Goal: Task Accomplishment & Management: Manage account settings

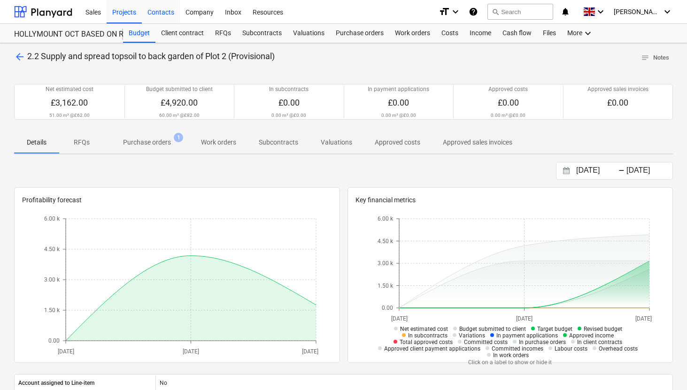
click at [154, 19] on div "Contacts" at bounding box center [161, 12] width 38 height 24
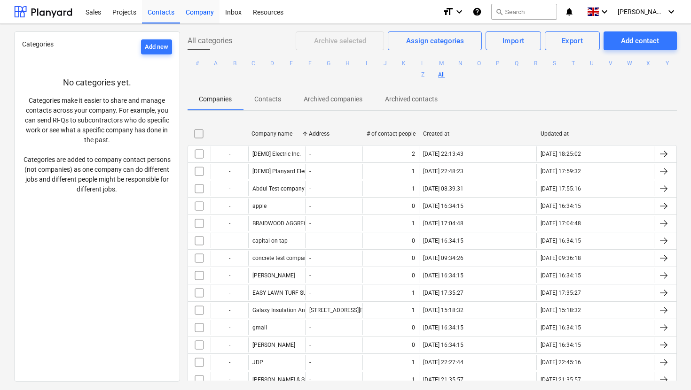
click at [203, 19] on div "Company" at bounding box center [199, 12] width 39 height 24
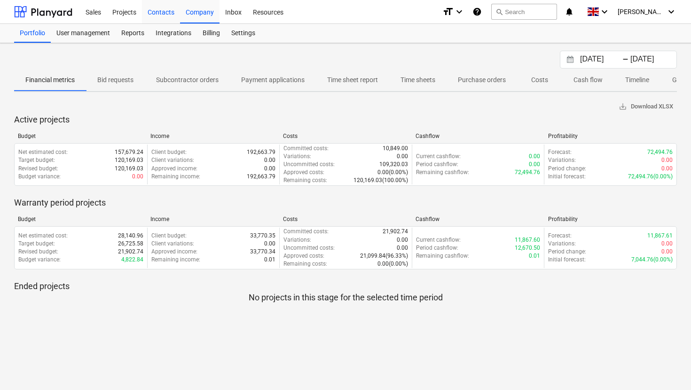
click at [159, 11] on div "Contacts" at bounding box center [161, 12] width 38 height 24
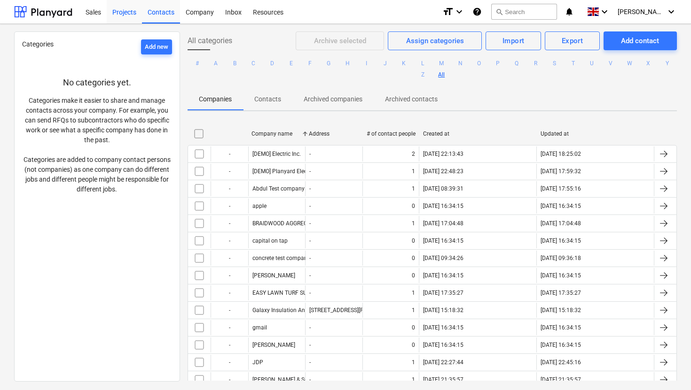
click at [124, 11] on div "Projects" at bounding box center [124, 12] width 35 height 24
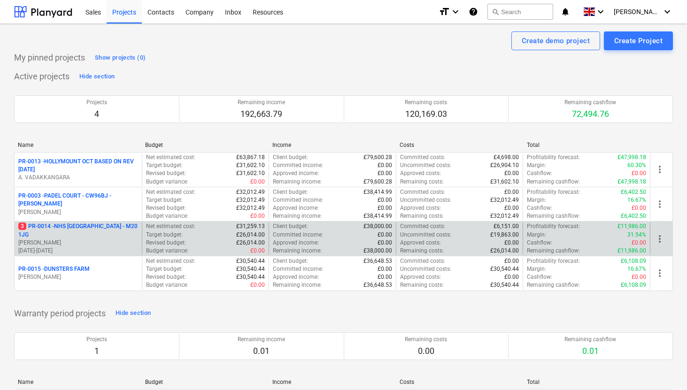
click at [102, 224] on p "3 PR-0014 - NHS [GEOGRAPHIC_DATA] - M20 1JG" at bounding box center [78, 231] width 120 height 16
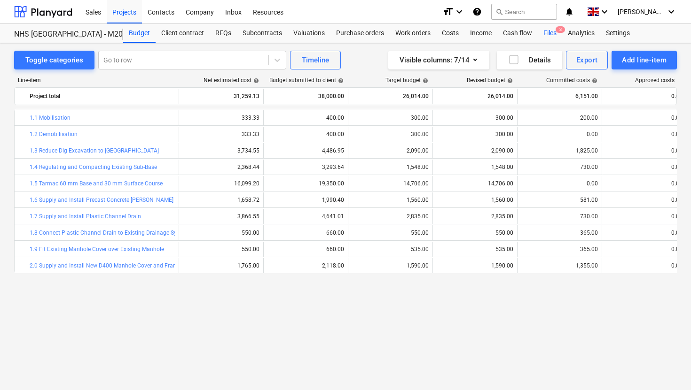
click at [553, 35] on div "Files 3" at bounding box center [549, 33] width 24 height 19
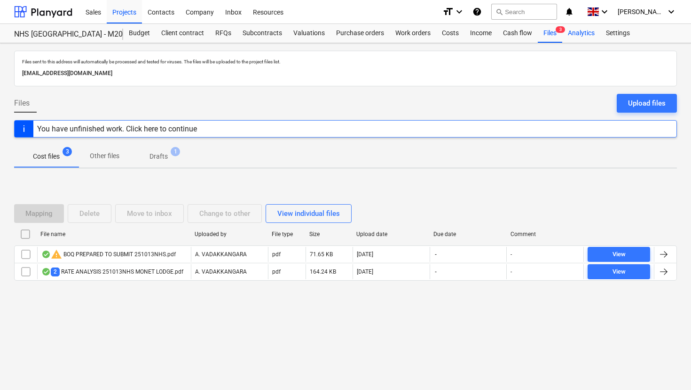
click at [576, 40] on div "Analytics" at bounding box center [581, 33] width 38 height 19
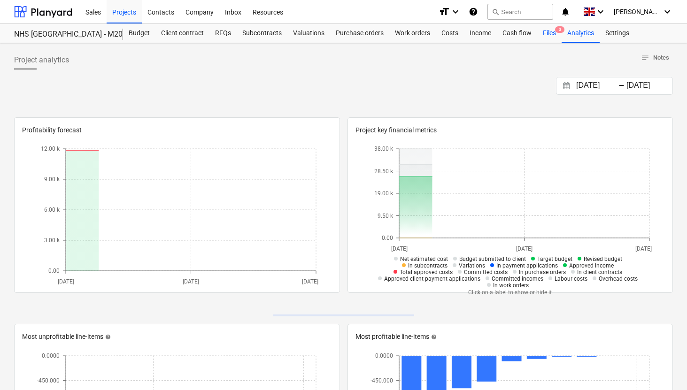
click at [550, 33] on div "Files 3" at bounding box center [549, 33] width 24 height 19
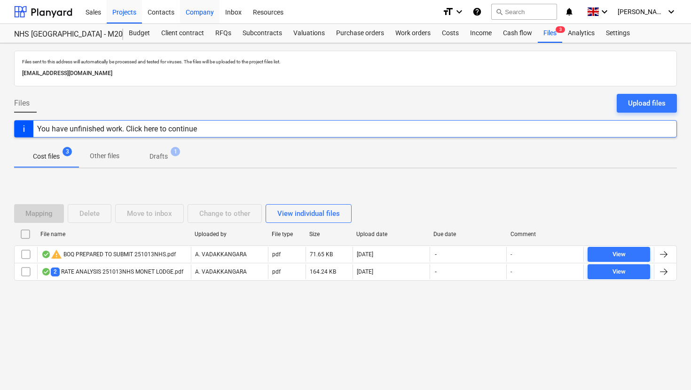
click at [195, 12] on div "Company" at bounding box center [199, 12] width 39 height 24
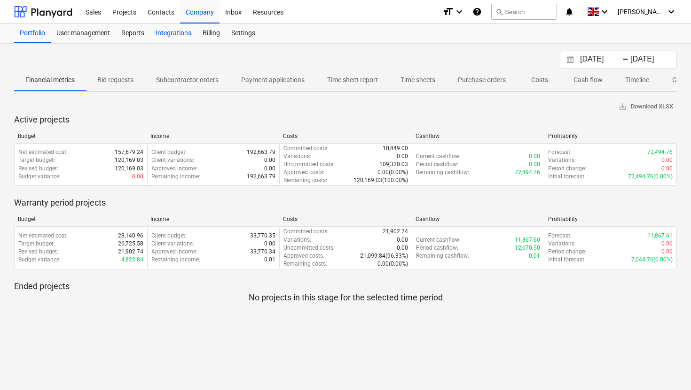
click at [158, 34] on div "Integrations" at bounding box center [173, 33] width 47 height 19
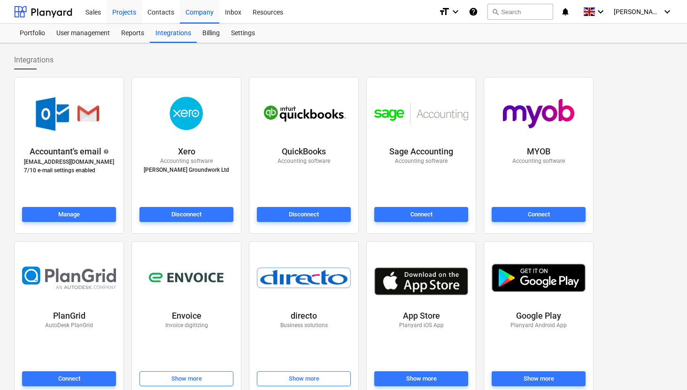
click at [123, 18] on div "Projects" at bounding box center [124, 12] width 35 height 24
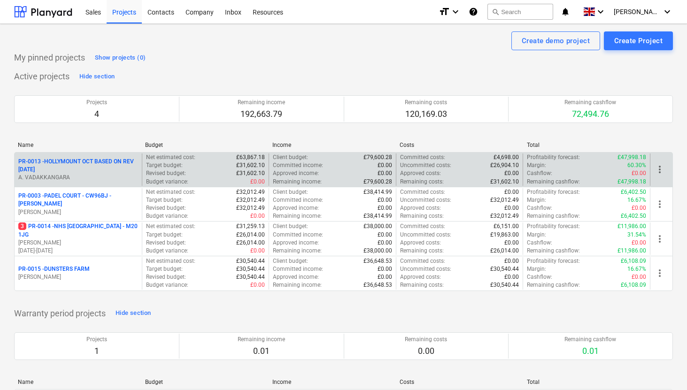
click at [75, 159] on p "PR-0013 - HOLLYMOUNT OCT BASED ON REV [DATE]" at bounding box center [78, 166] width 120 height 16
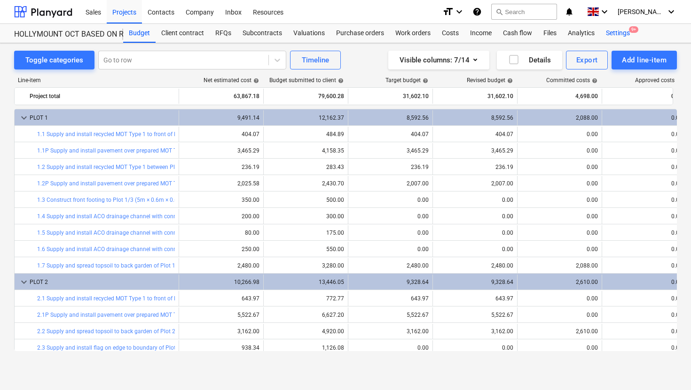
click at [630, 31] on span "9+" at bounding box center [633, 29] width 9 height 7
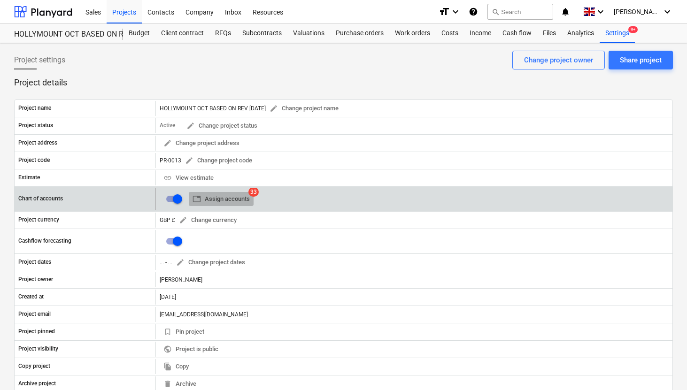
click at [236, 197] on span "table Assign accounts" at bounding box center [221, 199] width 57 height 11
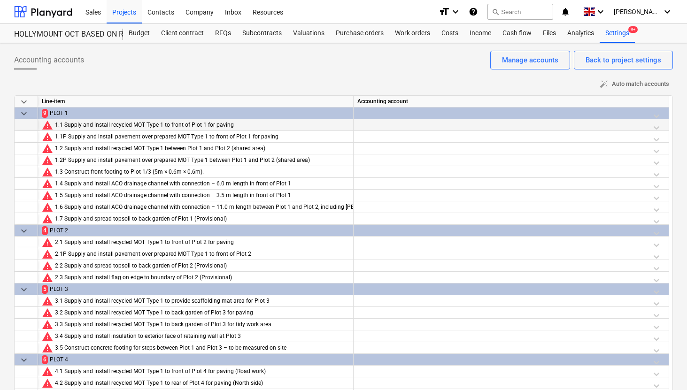
click at [654, 125] on div at bounding box center [512, 127] width 308 height 16
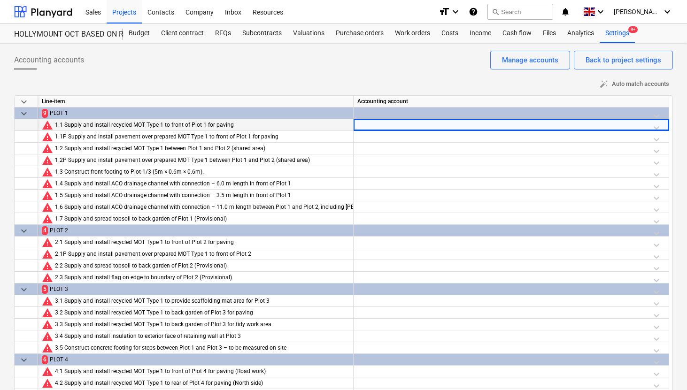
click at [657, 127] on div at bounding box center [512, 127] width 308 height 16
click at [522, 121] on div at bounding box center [512, 127] width 308 height 16
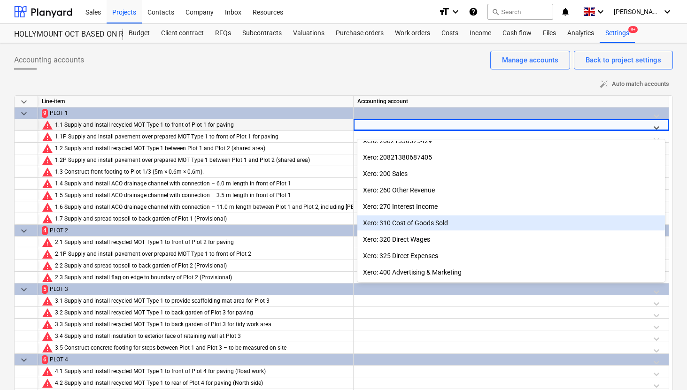
scroll to position [137, 0]
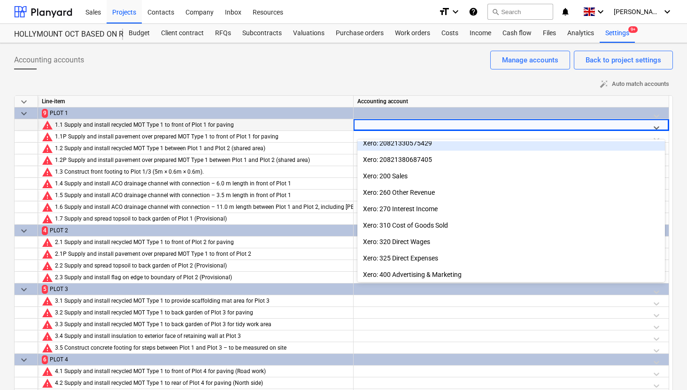
click at [552, 82] on div "auto_fix_high Auto match accounts" at bounding box center [343, 84] width 659 height 15
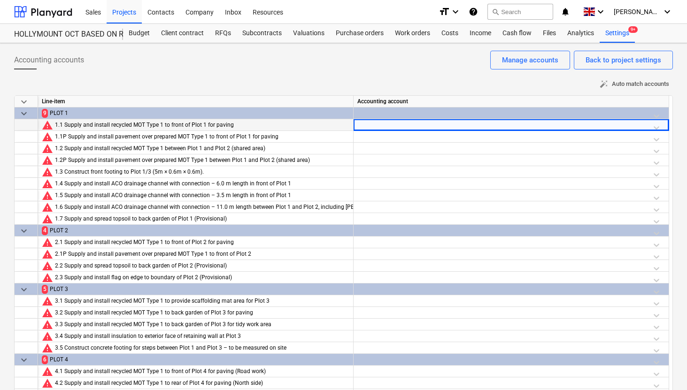
click at [624, 85] on span "auto_fix_high Auto match accounts" at bounding box center [635, 84] width 70 height 11
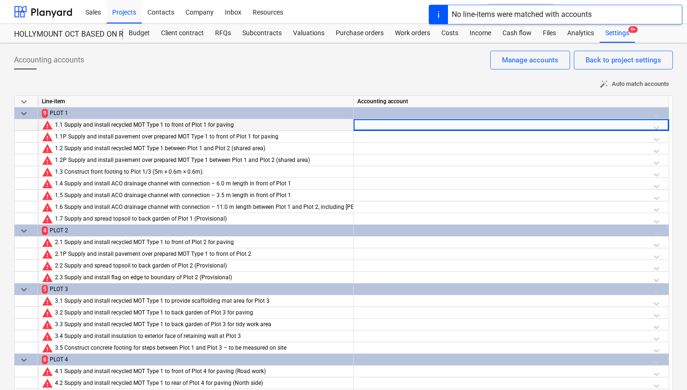
click at [612, 86] on span "auto_fix_high Auto match accounts" at bounding box center [635, 84] width 70 height 11
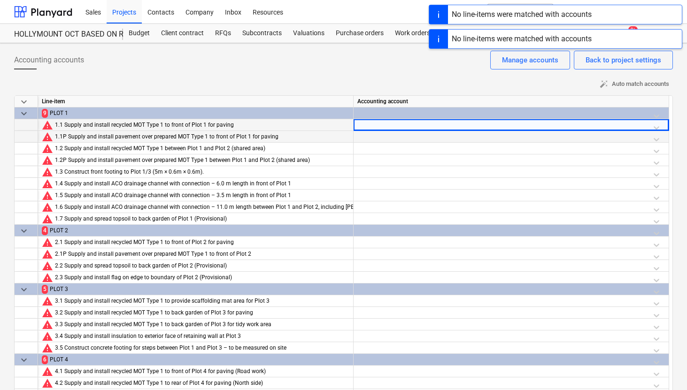
click at [656, 140] on div at bounding box center [512, 139] width 308 height 16
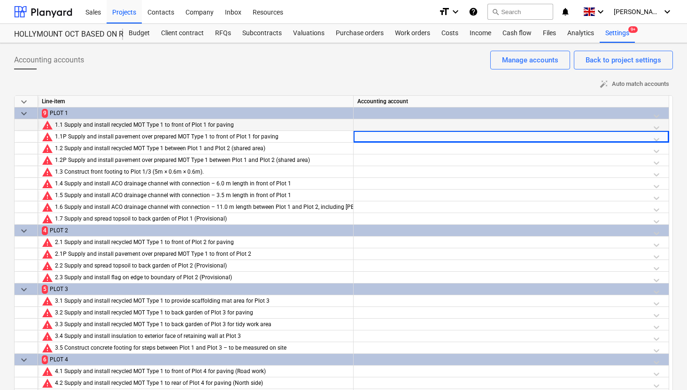
click at [656, 130] on div at bounding box center [512, 127] width 308 height 16
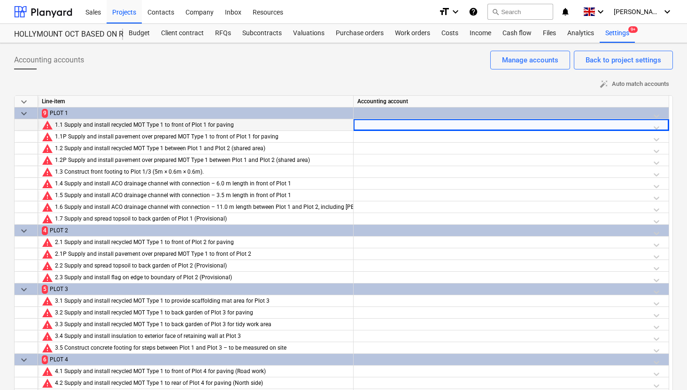
click at [656, 130] on div at bounding box center [512, 127] width 308 height 16
click at [651, 125] on div at bounding box center [512, 127] width 308 height 16
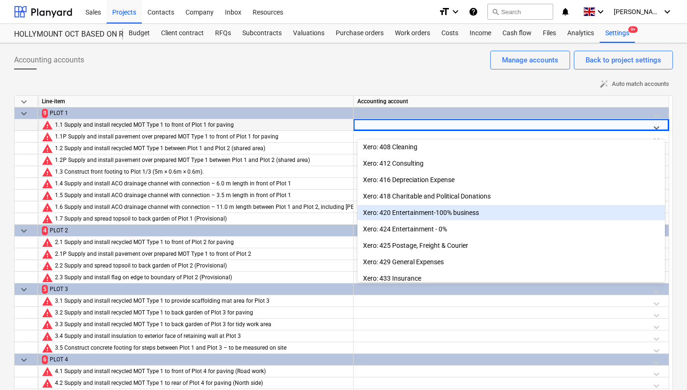
scroll to position [315, 0]
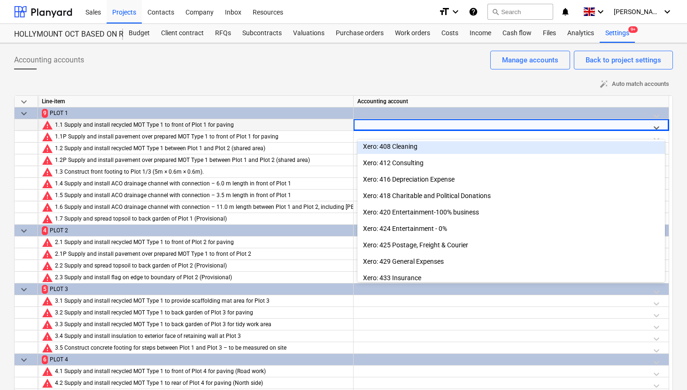
click at [373, 69] on div "Accounting accounts Back to project settings Manage accounts" at bounding box center [343, 64] width 659 height 26
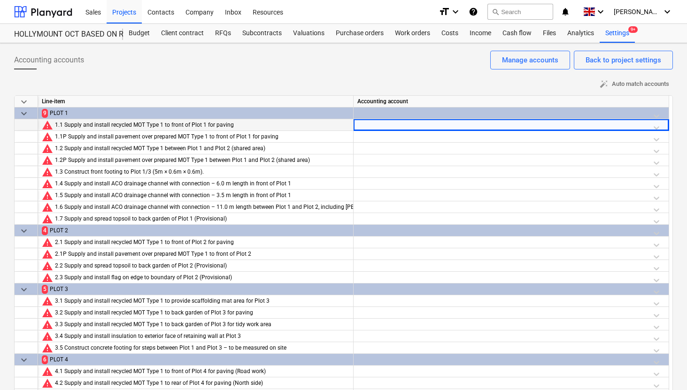
click at [588, 230] on div at bounding box center [512, 233] width 308 height 16
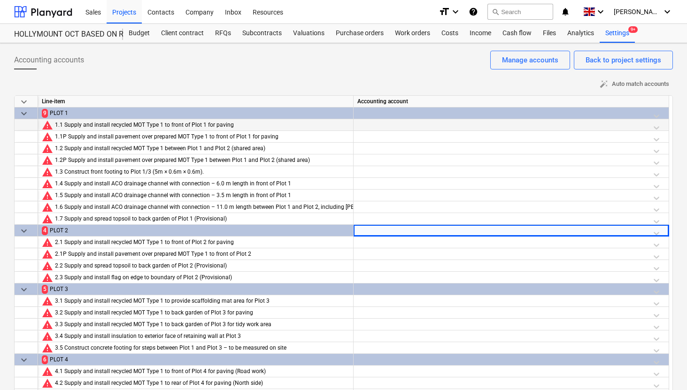
click at [588, 230] on div at bounding box center [512, 233] width 308 height 16
click at [200, 8] on div "Company" at bounding box center [199, 12] width 39 height 24
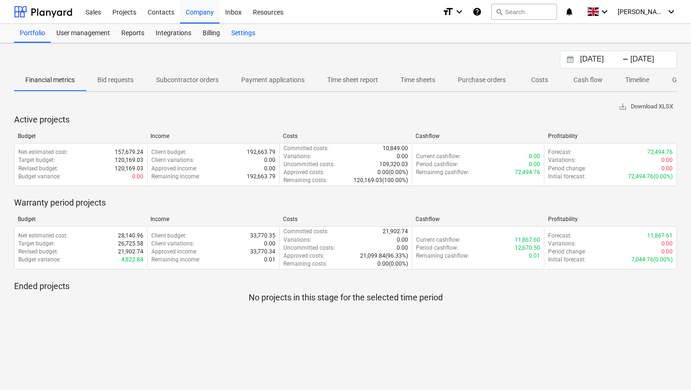
click at [245, 32] on div "Settings" at bounding box center [243, 33] width 35 height 19
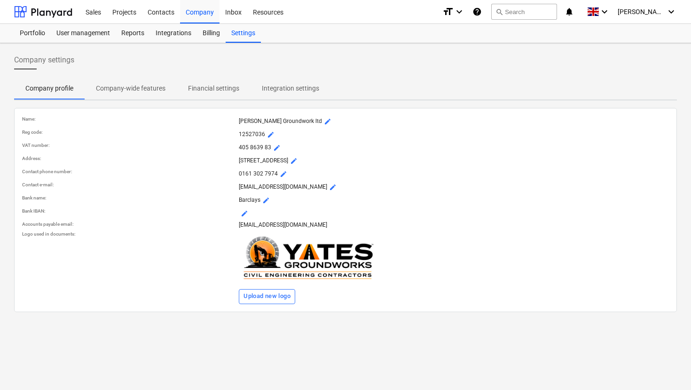
click at [282, 90] on p "Integration settings" at bounding box center [290, 89] width 57 height 10
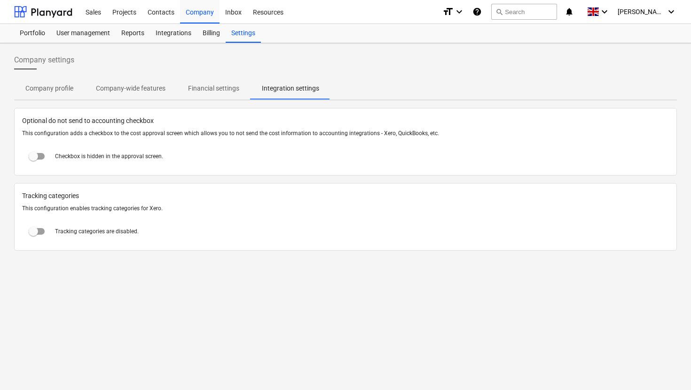
click at [37, 229] on input "checkbox" at bounding box center [33, 231] width 23 height 23
checkbox input "true"
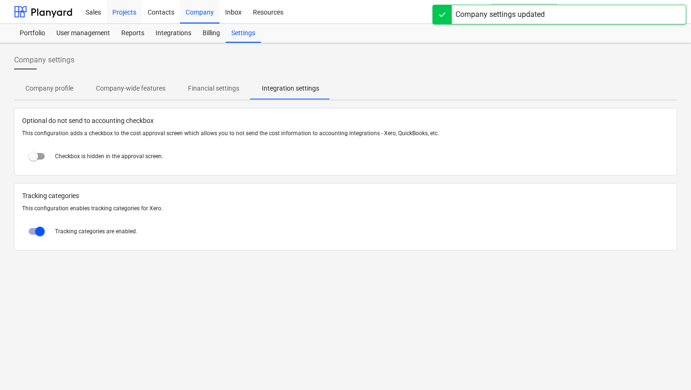
click at [130, 17] on div "Projects" at bounding box center [124, 12] width 35 height 24
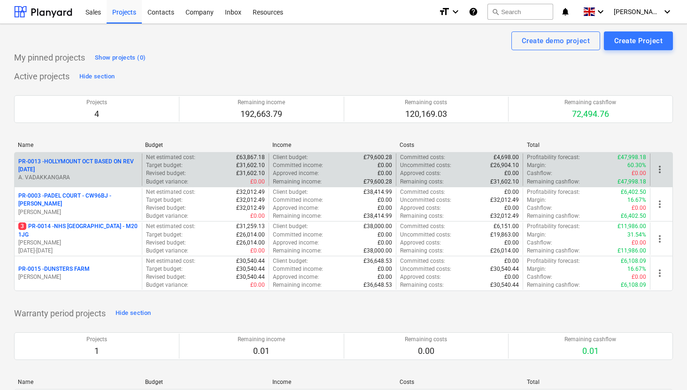
click at [102, 169] on p "PR-0013 - HOLLYMOUNT OCT BASED ON REV [DATE]" at bounding box center [78, 166] width 120 height 16
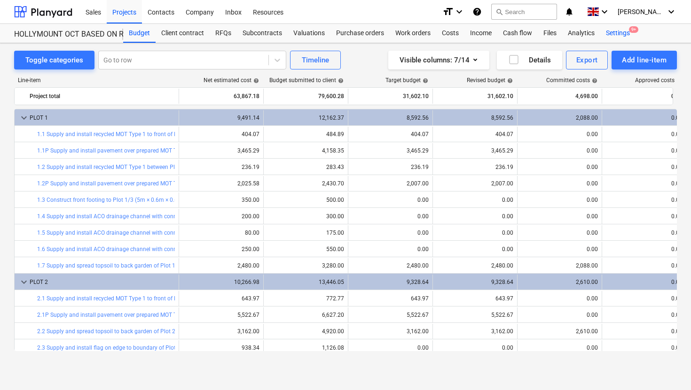
click at [617, 33] on div "Settings 9+" at bounding box center [617, 33] width 35 height 19
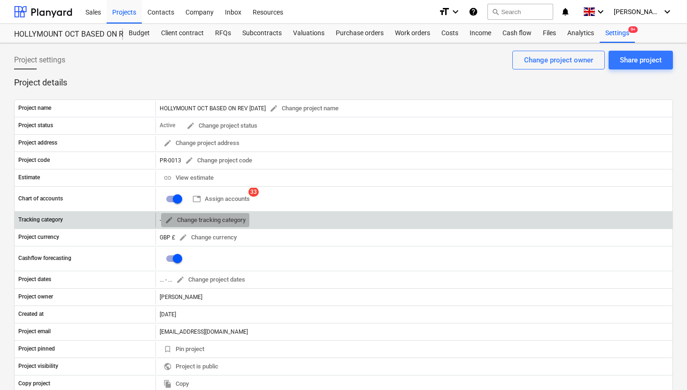
click at [171, 218] on span "edit" at bounding box center [169, 220] width 8 height 8
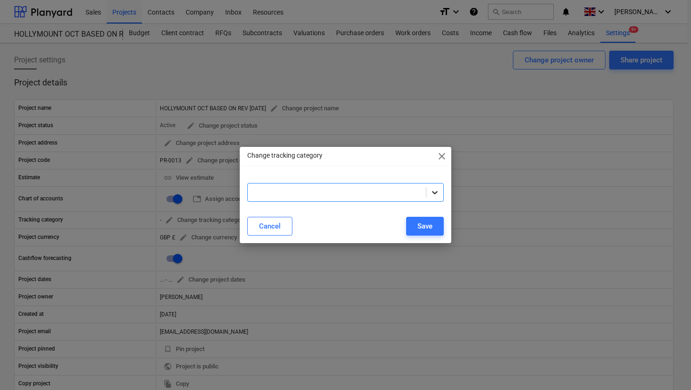
click at [438, 193] on icon at bounding box center [434, 192] width 9 height 9
click at [344, 238] on div "Cancel Save" at bounding box center [345, 226] width 208 height 26
click at [411, 226] on button "Save" at bounding box center [425, 226] width 38 height 19
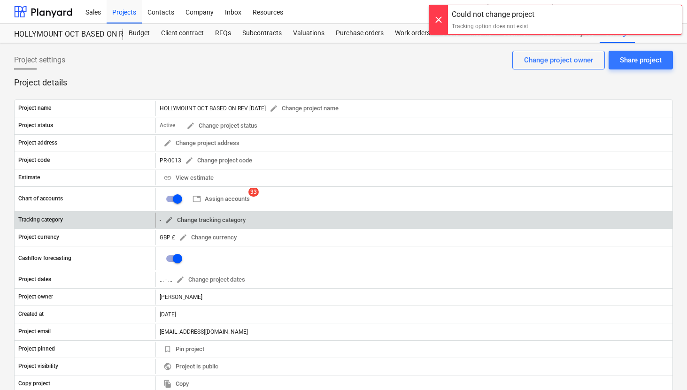
click at [165, 219] on span "edit" at bounding box center [169, 220] width 8 height 8
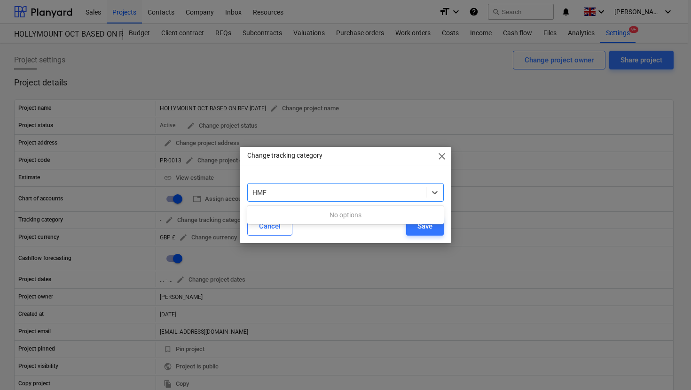
type input "HMF"
click at [338, 233] on div "Cancel Save" at bounding box center [345, 226] width 196 height 19
click at [397, 197] on div at bounding box center [336, 192] width 169 height 9
click at [429, 195] on div at bounding box center [434, 192] width 17 height 17
click at [421, 196] on div at bounding box center [337, 192] width 178 height 13
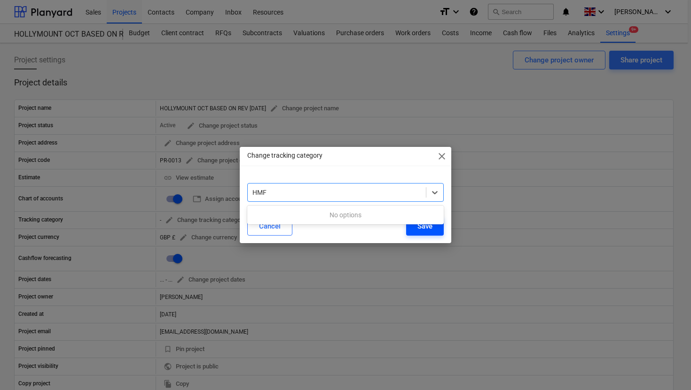
type input "HMF"
click at [423, 230] on div "Save" at bounding box center [424, 226] width 15 height 12
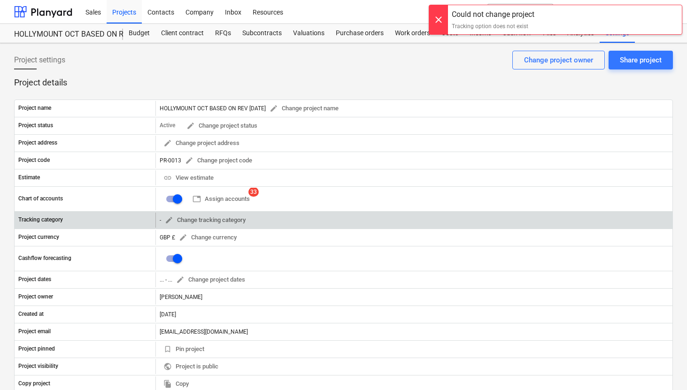
click at [160, 219] on div "- edit Change tracking category" at bounding box center [205, 220] width 90 height 15
click at [169, 219] on span "edit" at bounding box center [169, 220] width 8 height 8
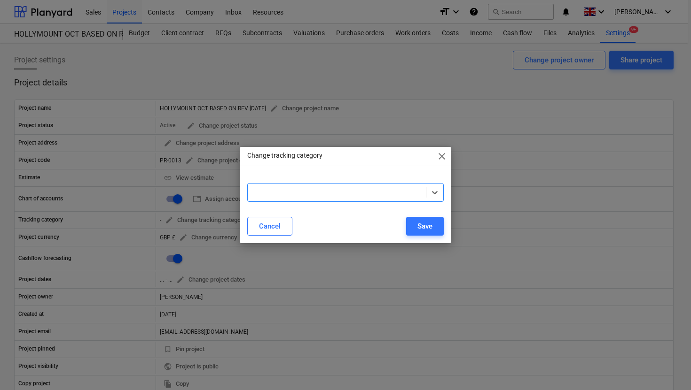
click at [161, 219] on div "Change tracking category close Select is focused ,type to refine list, press Do…" at bounding box center [345, 195] width 691 height 390
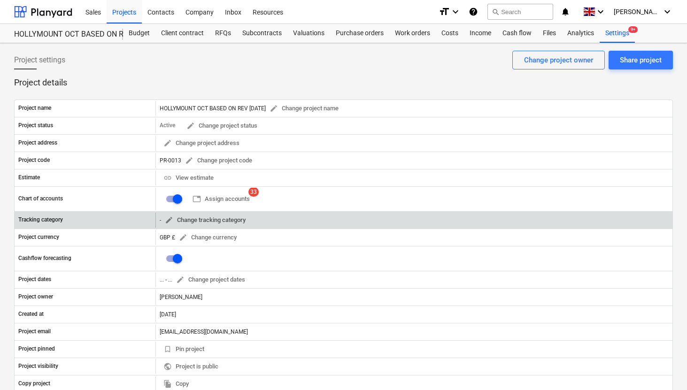
click at [168, 221] on span "edit" at bounding box center [169, 220] width 8 height 8
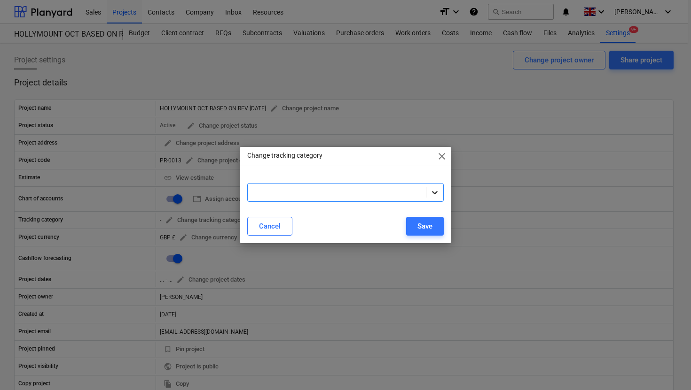
click at [436, 192] on icon at bounding box center [435, 192] width 6 height 3
click at [442, 157] on span "close" at bounding box center [441, 156] width 11 height 11
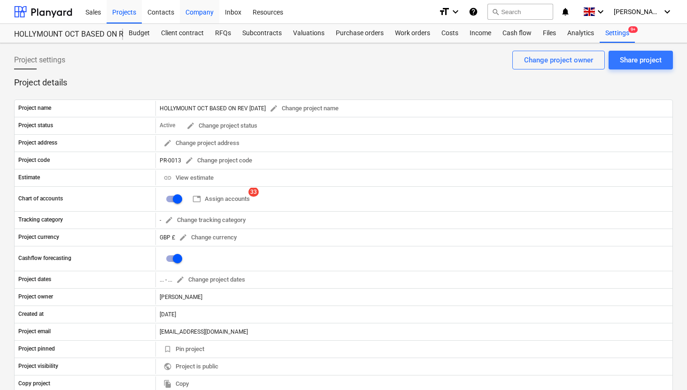
click at [209, 14] on div "Company" at bounding box center [199, 12] width 39 height 24
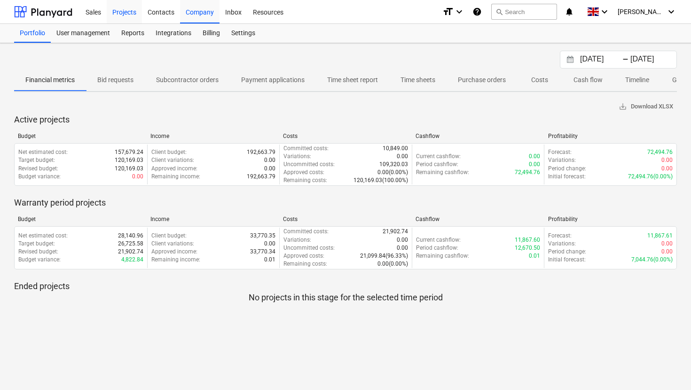
click at [137, 12] on div "Projects" at bounding box center [124, 12] width 35 height 24
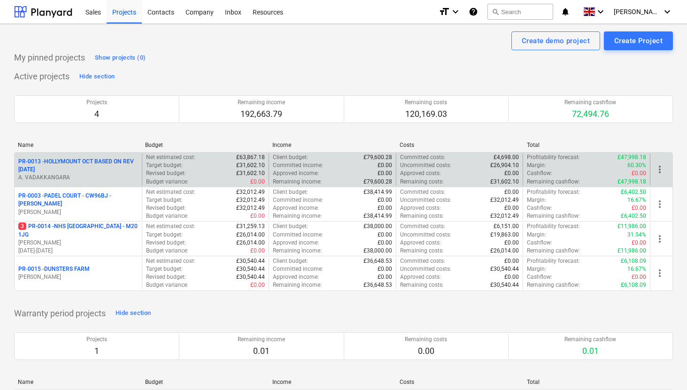
click at [93, 160] on p "PR-0013 - HOLLYMOUNT OCT BASED ON REV [DATE]" at bounding box center [78, 166] width 120 height 16
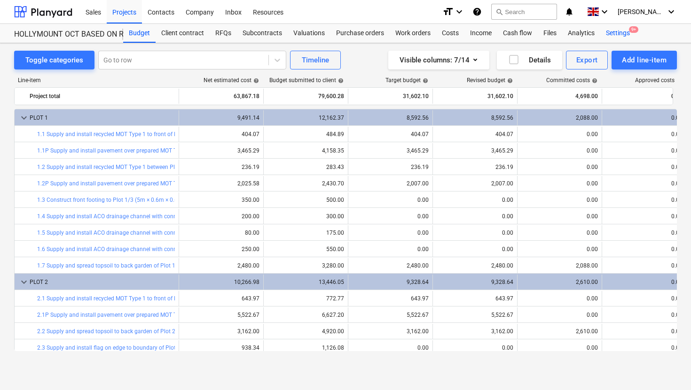
click at [623, 33] on div "Settings 9+" at bounding box center [617, 33] width 35 height 19
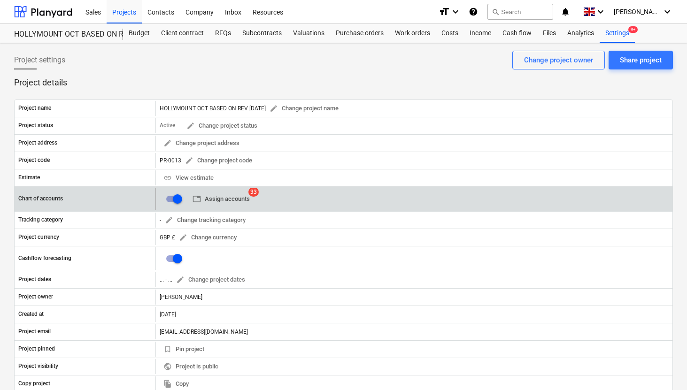
click at [243, 201] on span "table Assign accounts" at bounding box center [221, 199] width 57 height 11
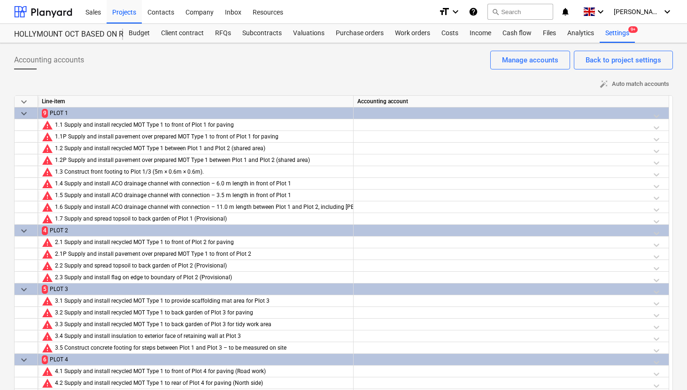
click at [658, 115] on div at bounding box center [512, 116] width 308 height 16
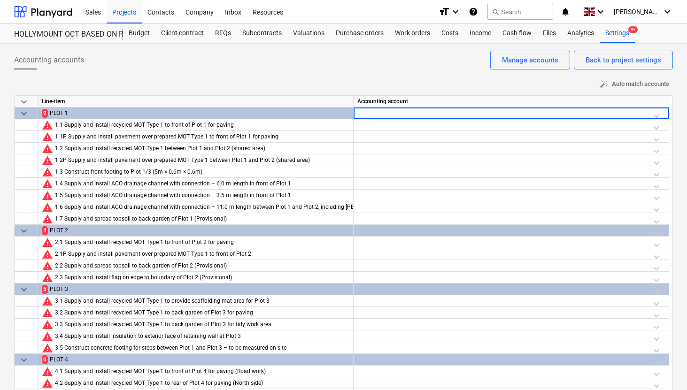
click at [642, 117] on div at bounding box center [512, 116] width 308 height 16
click at [584, 115] on div at bounding box center [512, 116] width 308 height 16
click at [549, 125] on div at bounding box center [512, 127] width 308 height 16
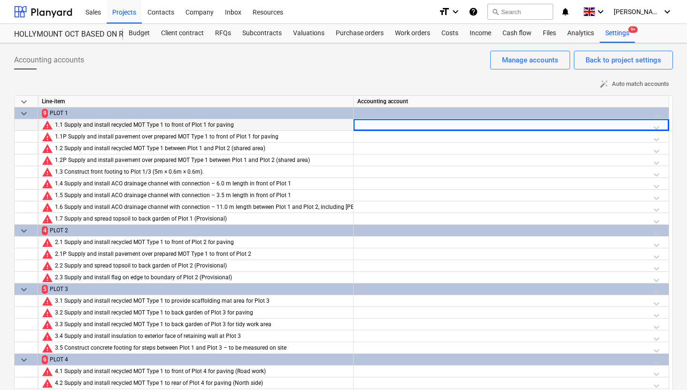
click at [549, 125] on div at bounding box center [512, 127] width 308 height 16
click at [549, 125] on div at bounding box center [502, 128] width 283 height 12
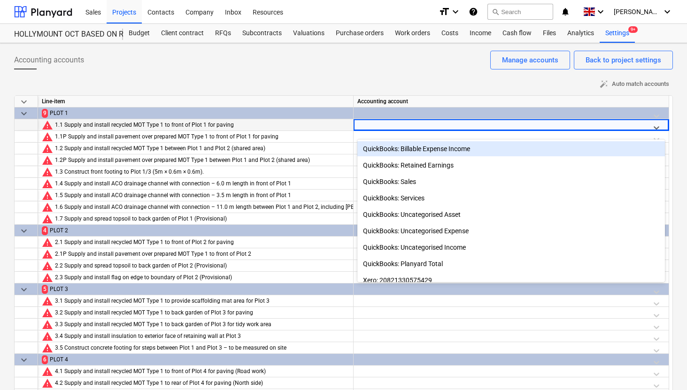
click at [549, 125] on div at bounding box center [502, 128] width 283 height 12
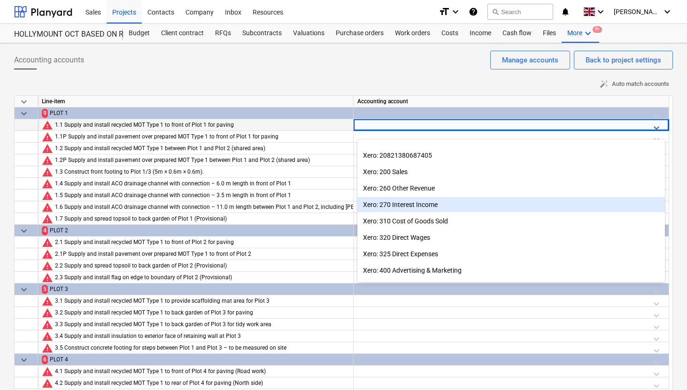
scroll to position [141, 0]
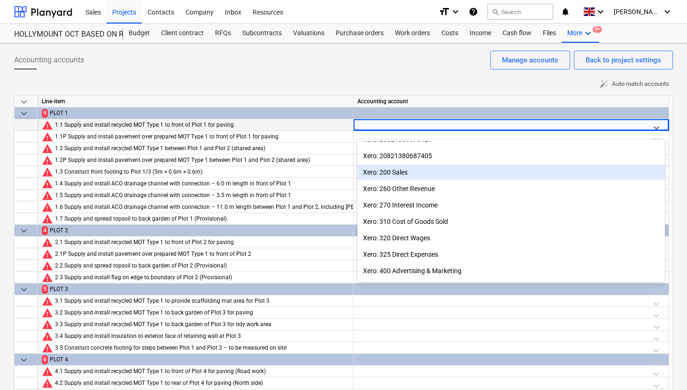
click at [414, 174] on div "Xero: 200 Sales" at bounding box center [512, 172] width 308 height 15
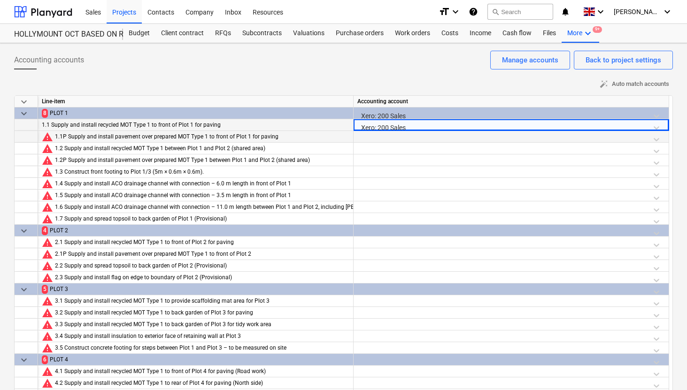
click at [407, 136] on div at bounding box center [512, 139] width 308 height 16
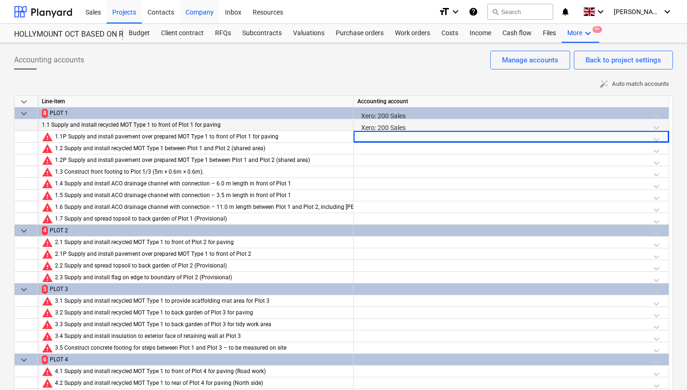
click at [193, 14] on div "Company" at bounding box center [199, 12] width 39 height 24
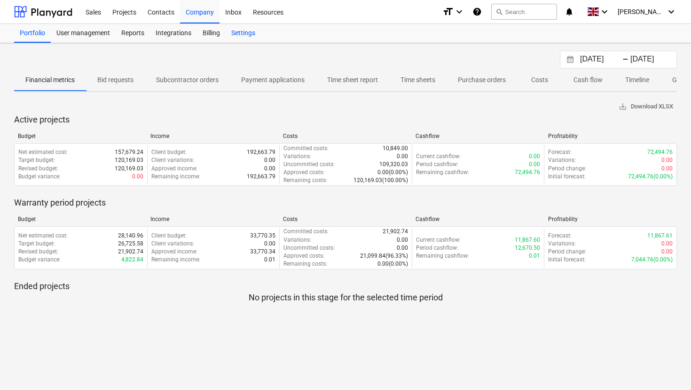
click at [246, 36] on div "Settings" at bounding box center [243, 33] width 35 height 19
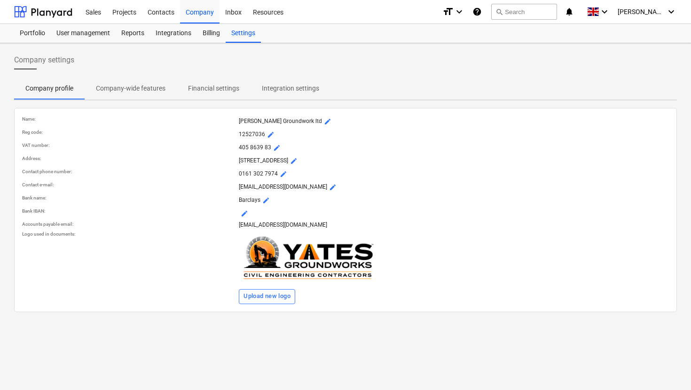
click at [293, 90] on p "Integration settings" at bounding box center [290, 89] width 57 height 10
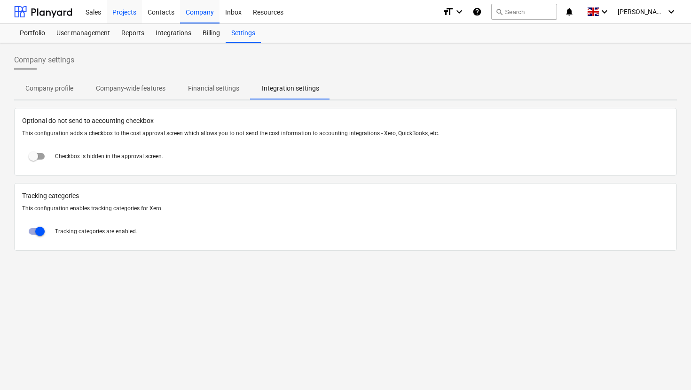
click at [121, 8] on div "Projects" at bounding box center [124, 12] width 35 height 24
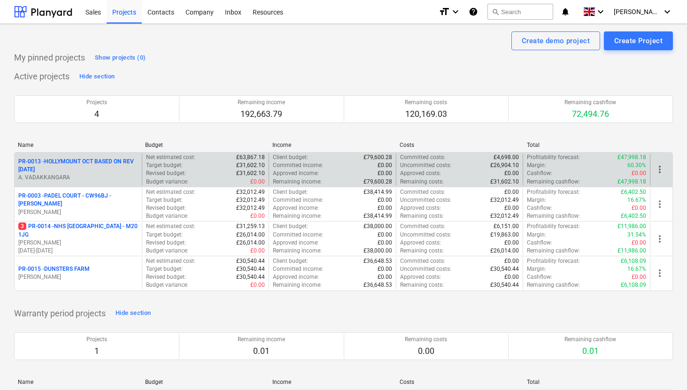
click at [87, 171] on p "PR-0013 - HOLLYMOUNT OCT BASED ON REV [DATE]" at bounding box center [78, 166] width 120 height 16
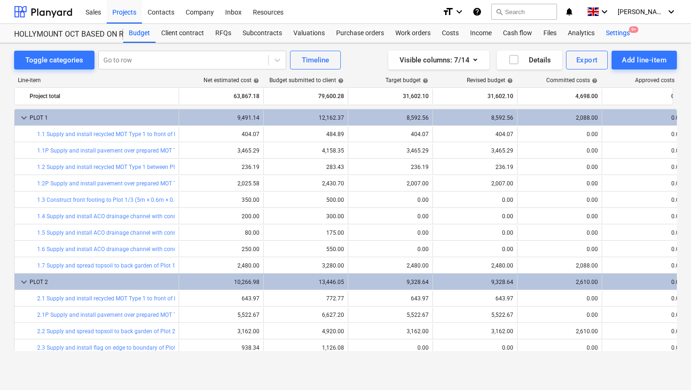
click at [613, 36] on div "Settings 9+" at bounding box center [617, 33] width 35 height 19
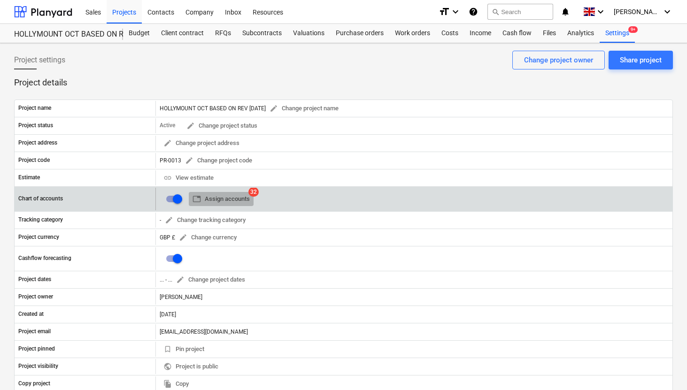
click at [245, 199] on span "table Assign accounts" at bounding box center [221, 199] width 57 height 11
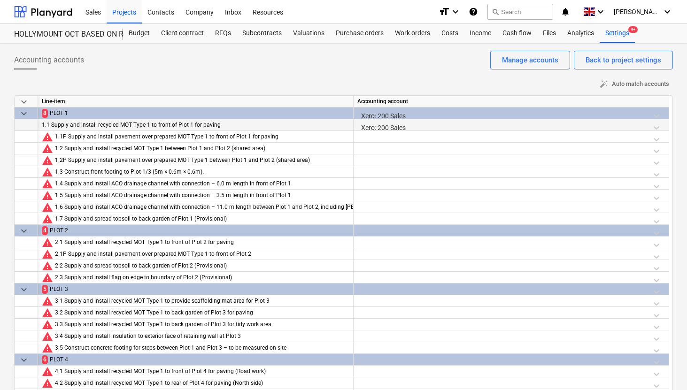
click at [449, 127] on div "Xero: 200 Sales" at bounding box center [512, 127] width 308 height 16
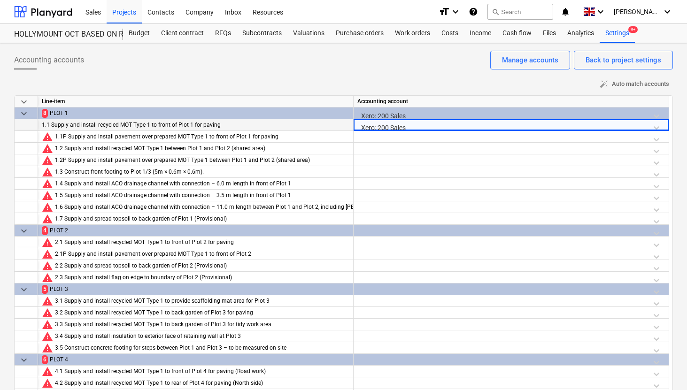
click at [451, 127] on div "Xero: 200 Sales" at bounding box center [512, 127] width 308 height 16
click at [659, 127] on div "Xero: 200 Sales" at bounding box center [512, 127] width 308 height 16
click at [654, 125] on div "Xero: 200 Sales" at bounding box center [512, 127] width 308 height 16
click at [655, 125] on div "Xero: 200 Sales" at bounding box center [512, 127] width 308 height 16
click at [621, 125] on div "Xero: 200 Sales" at bounding box center [512, 127] width 308 height 16
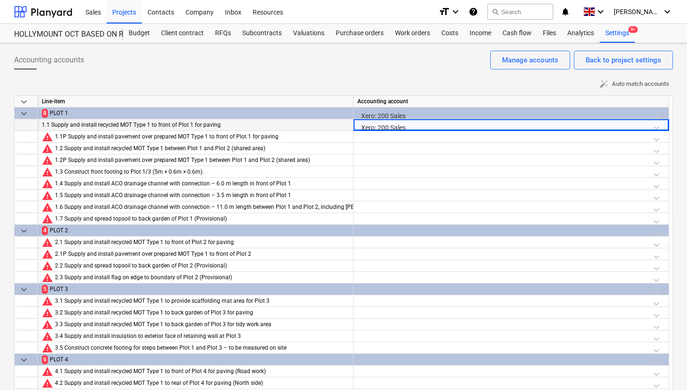
click at [621, 125] on div "Xero: 200 Sales" at bounding box center [512, 127] width 308 height 16
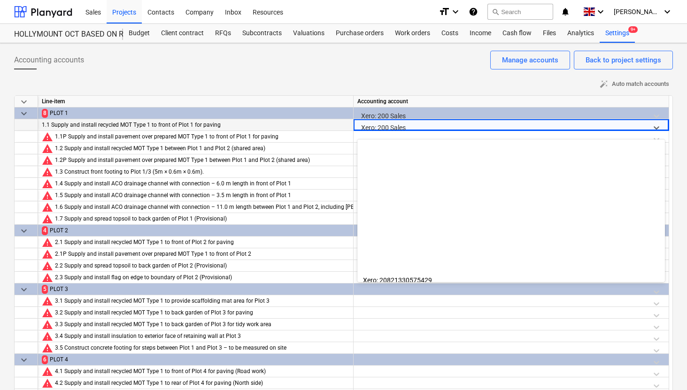
scroll to position [164, 0]
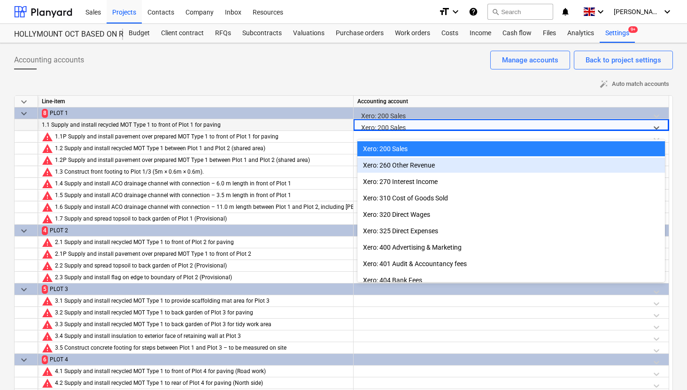
click at [524, 159] on div "Xero: 260 Other Revenue" at bounding box center [512, 165] width 308 height 15
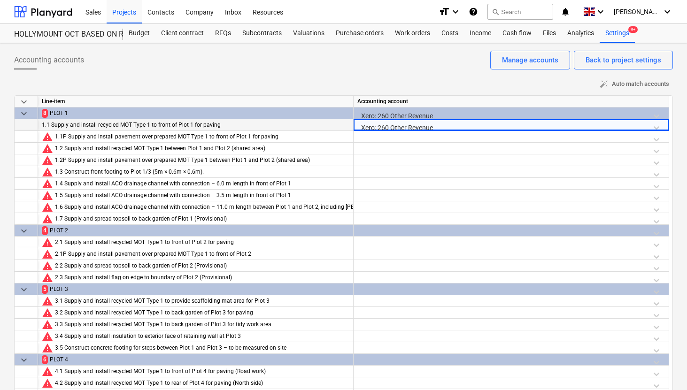
click at [569, 123] on div "Xero: 260 Other Revenue" at bounding box center [512, 127] width 308 height 16
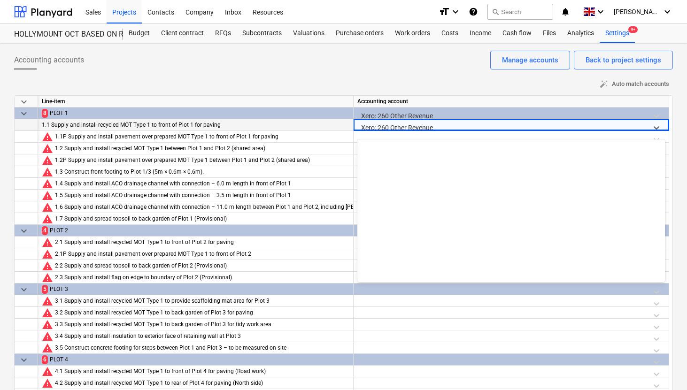
scroll to position [181, 0]
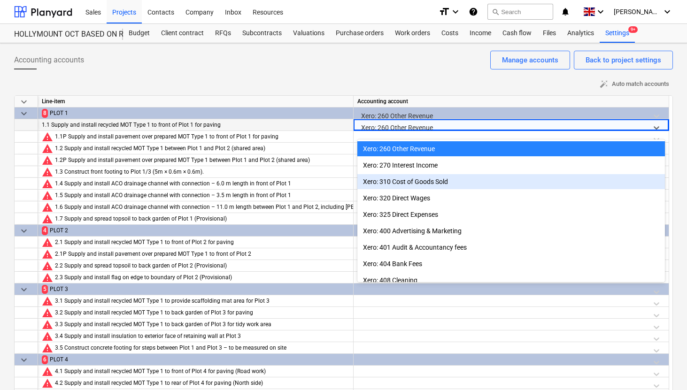
click at [470, 177] on div "Xero: 310 Cost of Goods Sold" at bounding box center [512, 181] width 308 height 15
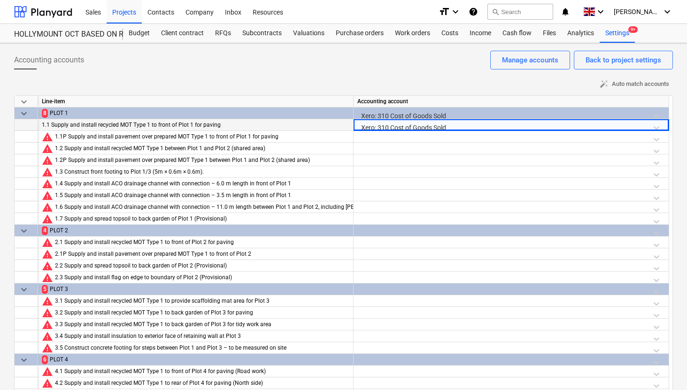
click at [512, 126] on div "Xero: 310 Cost of Goods Sold" at bounding box center [512, 127] width 308 height 16
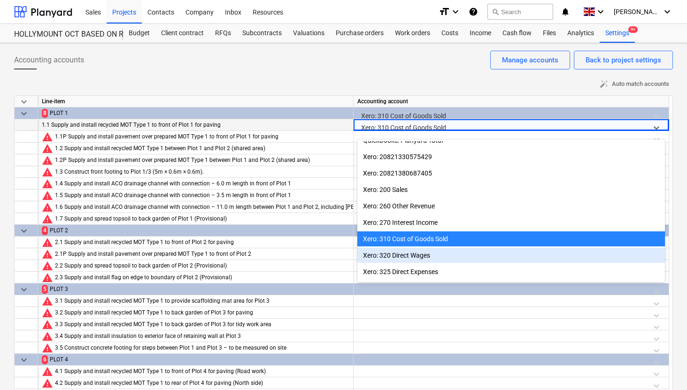
scroll to position [117, 0]
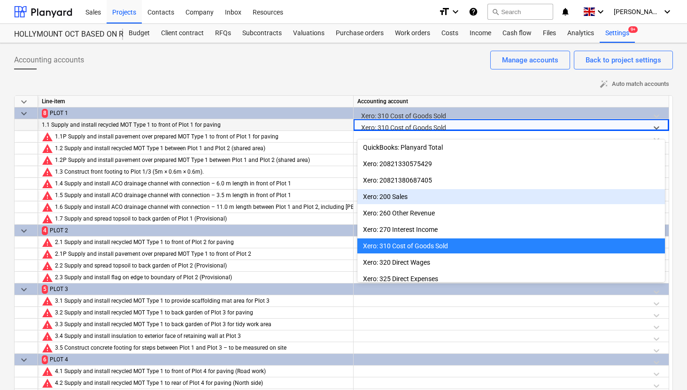
click at [411, 196] on div "Xero: 200 Sales" at bounding box center [512, 196] width 308 height 15
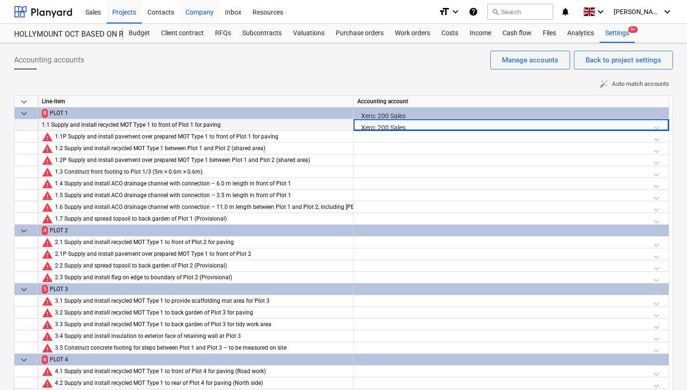
click at [195, 11] on div "Company" at bounding box center [199, 12] width 39 height 24
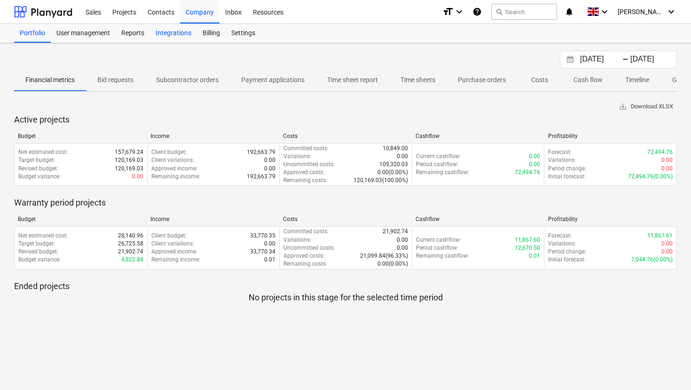
click at [177, 32] on div "Integrations" at bounding box center [173, 33] width 47 height 19
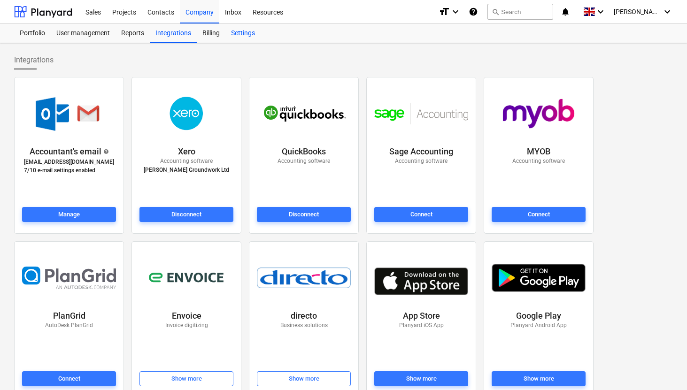
click at [241, 38] on div "Settings" at bounding box center [243, 33] width 35 height 19
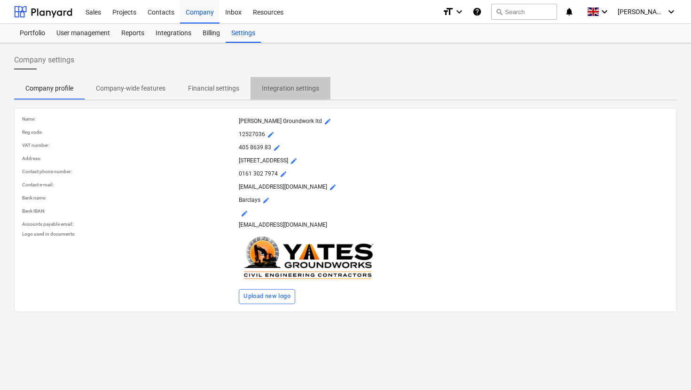
click at [278, 92] on p "Integration settings" at bounding box center [290, 89] width 57 height 10
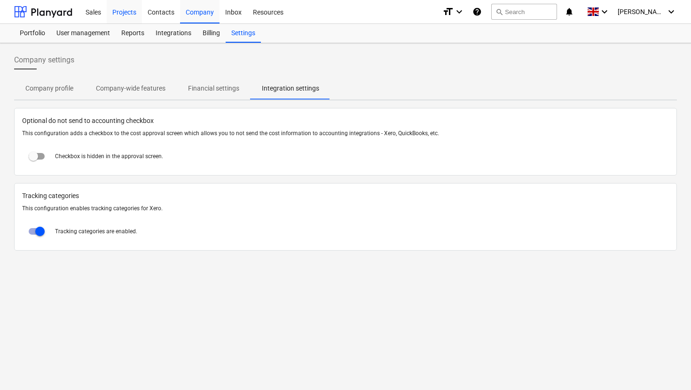
click at [125, 14] on div "Projects" at bounding box center [124, 12] width 35 height 24
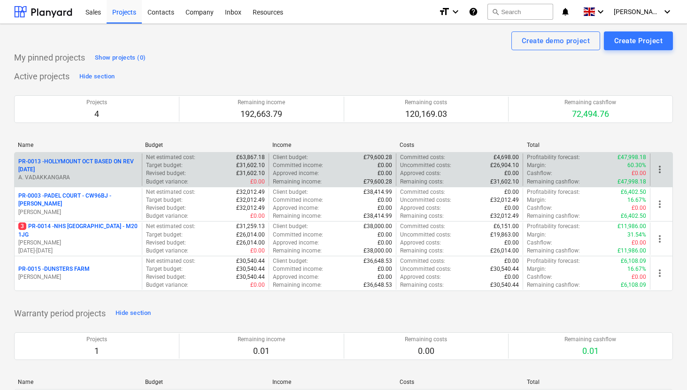
click at [100, 166] on p "PR-0013 - HOLLYMOUNT OCT BASED ON REV [DATE]" at bounding box center [78, 166] width 120 height 16
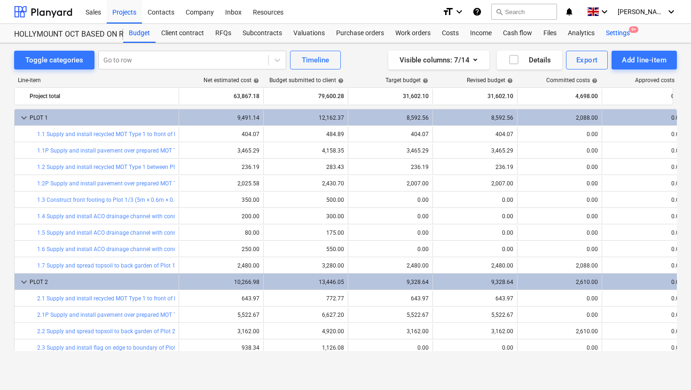
click at [623, 34] on div "Settings 9+" at bounding box center [617, 33] width 35 height 19
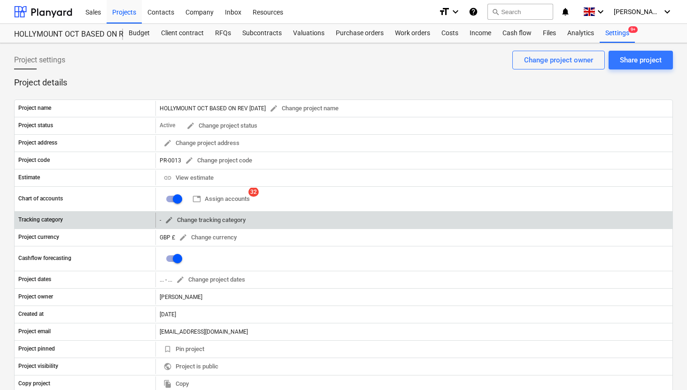
click at [170, 219] on span "edit" at bounding box center [169, 220] width 8 height 8
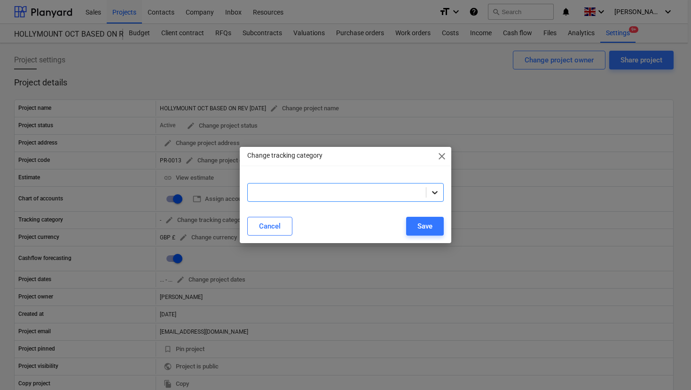
click at [435, 190] on icon at bounding box center [434, 192] width 9 height 9
click at [432, 194] on icon at bounding box center [434, 192] width 9 height 9
click at [274, 230] on div "Cancel" at bounding box center [270, 226] width 22 height 12
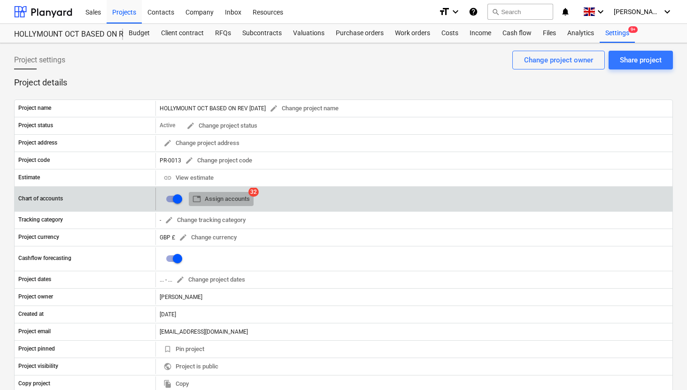
click at [218, 199] on span "table Assign accounts" at bounding box center [221, 199] width 57 height 11
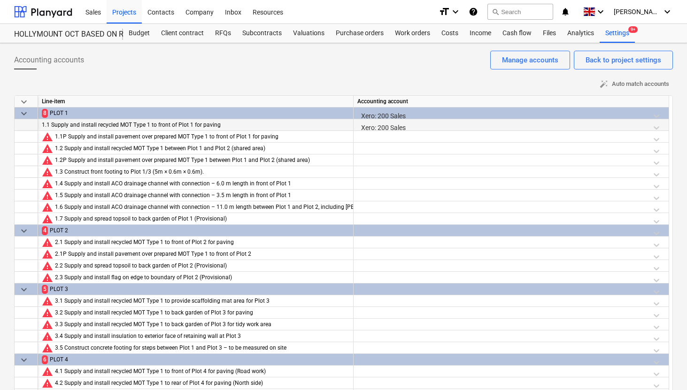
click at [654, 126] on div "Xero: 200 Sales" at bounding box center [512, 127] width 308 height 16
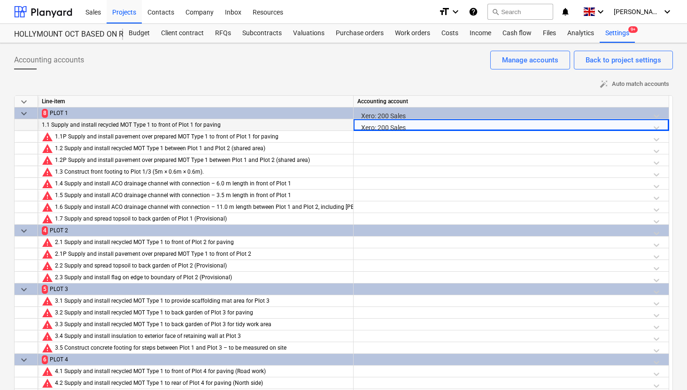
click at [596, 126] on div "Xero: 200 Sales" at bounding box center [512, 127] width 308 height 16
click at [481, 133] on div at bounding box center [512, 139] width 308 height 16
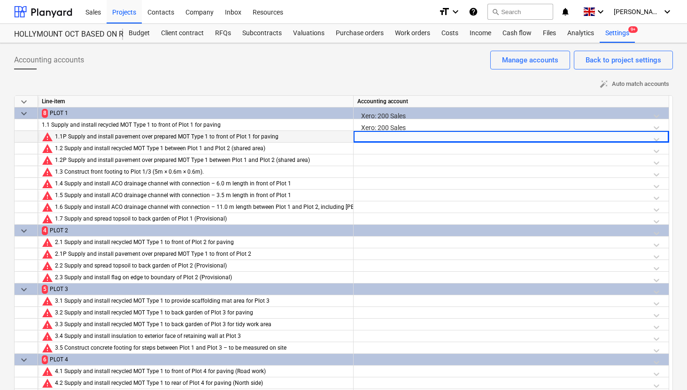
click at [481, 132] on div at bounding box center [512, 139] width 308 height 16
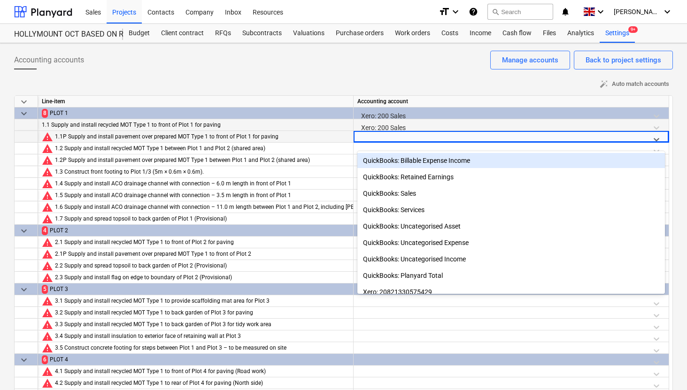
click at [442, 125] on div "Xero: 200 Sales" at bounding box center [512, 127] width 308 height 16
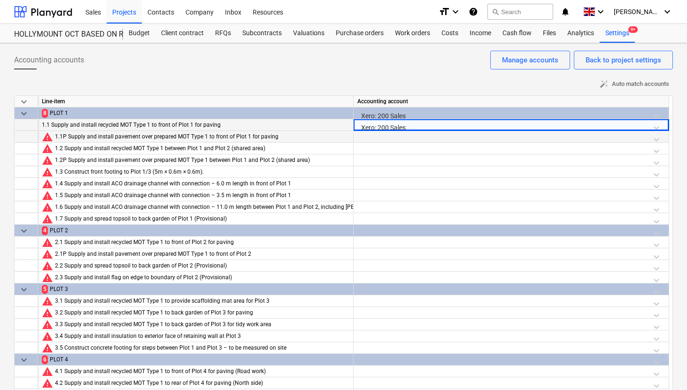
click at [442, 125] on div "Xero: 200 Sales" at bounding box center [512, 127] width 308 height 16
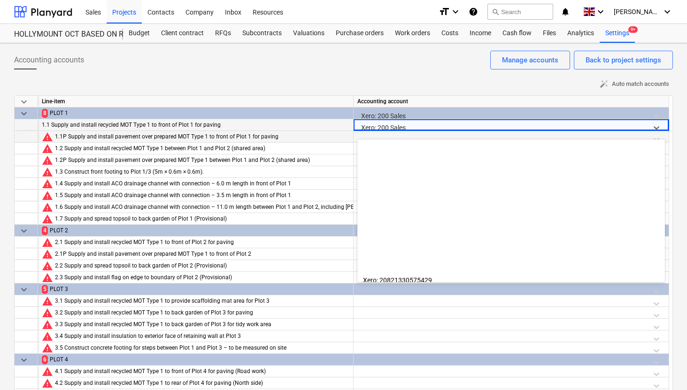
scroll to position [164, 0]
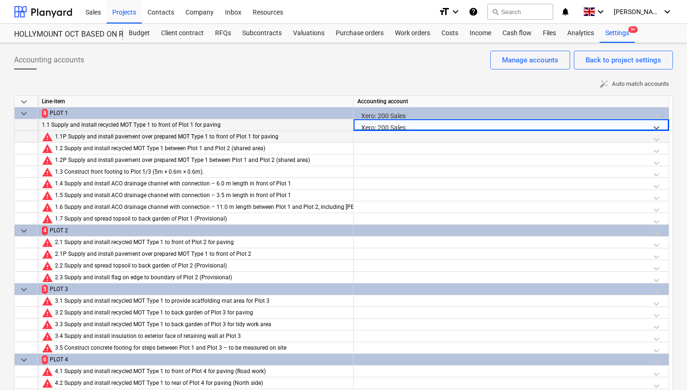
drag, startPoint x: 406, startPoint y: 127, endPoint x: 357, endPoint y: 126, distance: 49.8
click at [356, 126] on div "Select is focused ,type to refine list, press Down to open the menu, Xero: 200 …" at bounding box center [511, 127] width 315 height 16
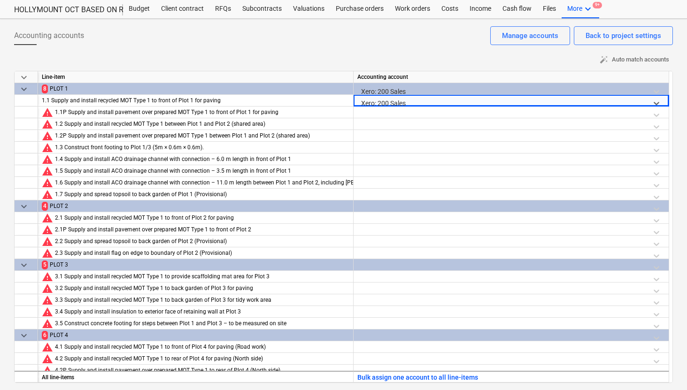
scroll to position [0, 0]
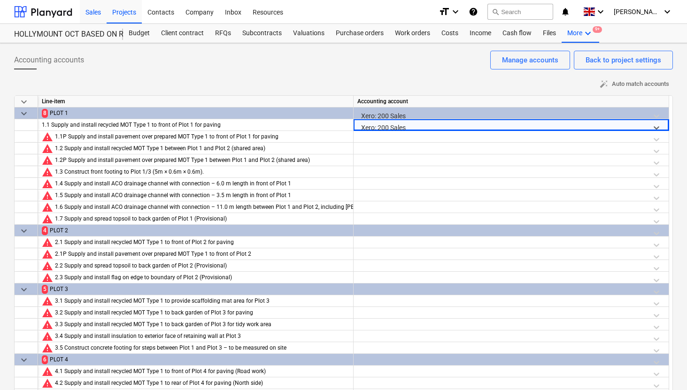
click at [94, 13] on div "Sales" at bounding box center [93, 12] width 27 height 24
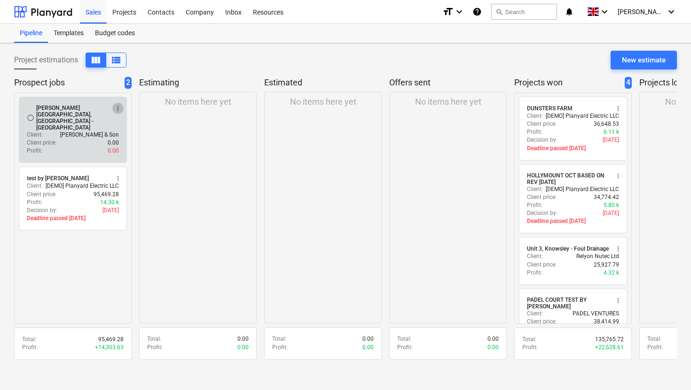
click at [119, 109] on span "more_vert" at bounding box center [118, 109] width 8 height 8
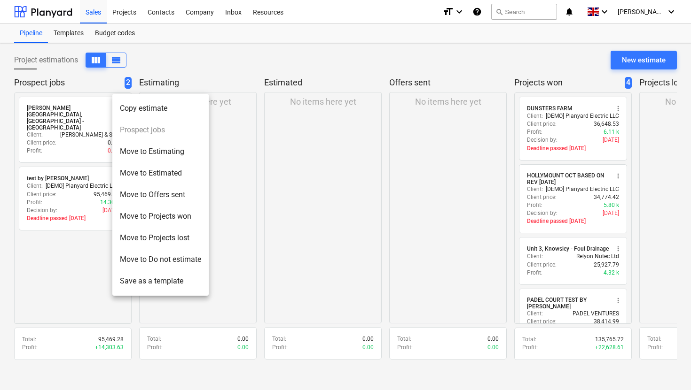
click at [70, 107] on div at bounding box center [345, 195] width 691 height 390
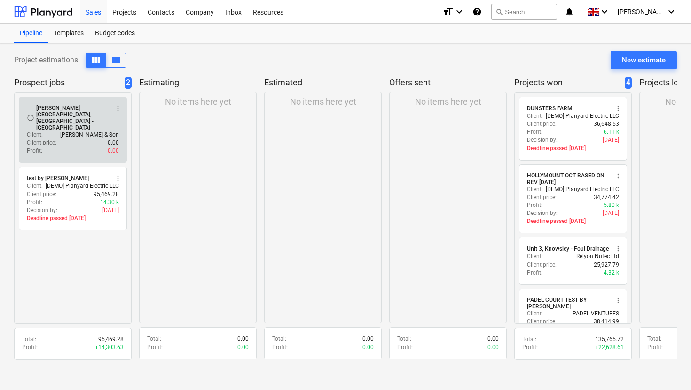
click at [66, 109] on div "[PERSON_NAME][GEOGRAPHIC_DATA], [GEOGRAPHIC_DATA] - [GEOGRAPHIC_DATA]" at bounding box center [72, 118] width 72 height 26
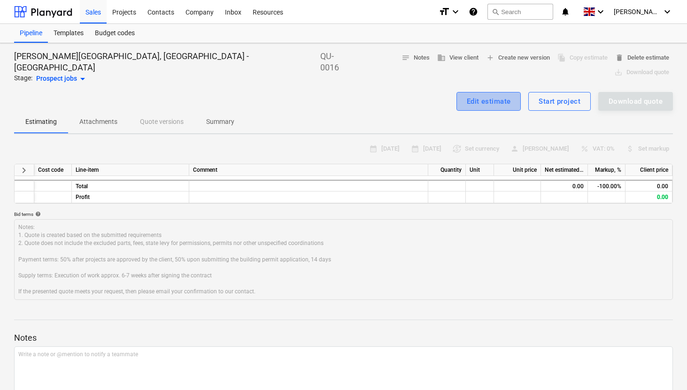
click at [503, 95] on div "Edit estimate" at bounding box center [489, 101] width 44 height 12
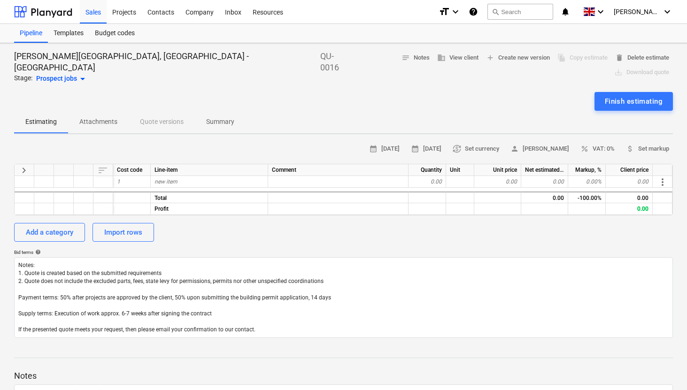
click at [228, 117] on p "Summary" at bounding box center [220, 122] width 28 height 10
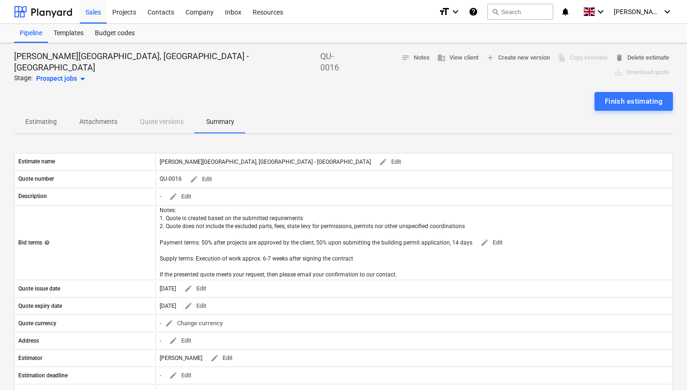
click at [44, 117] on p "Estimating" at bounding box center [40, 122] width 31 height 10
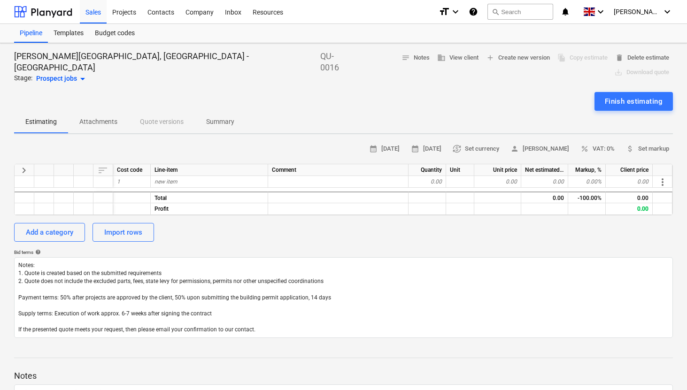
click at [114, 117] on p "Attachments" at bounding box center [98, 122] width 38 height 10
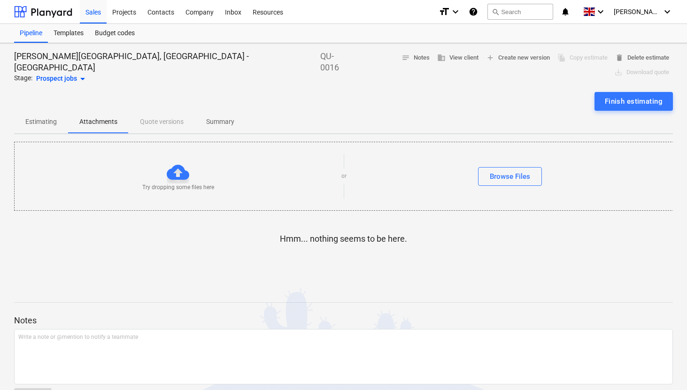
click at [45, 117] on p "Estimating" at bounding box center [40, 122] width 31 height 10
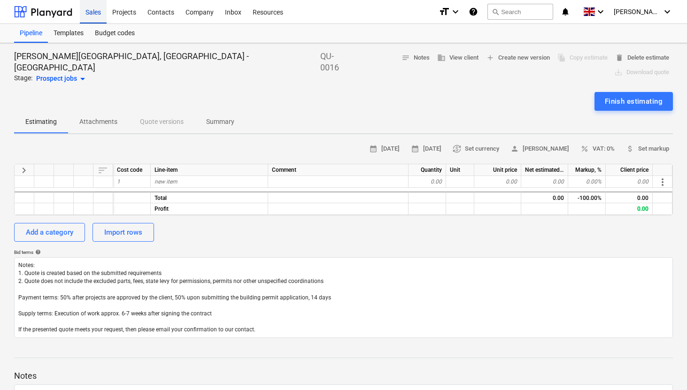
click at [101, 14] on div "Sales" at bounding box center [93, 12] width 27 height 24
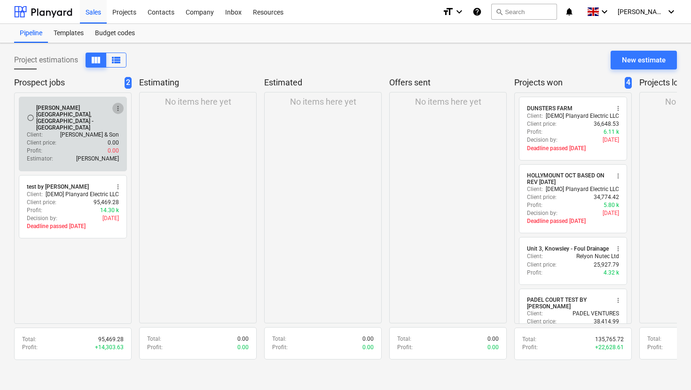
click at [118, 109] on span "more_vert" at bounding box center [118, 109] width 8 height 8
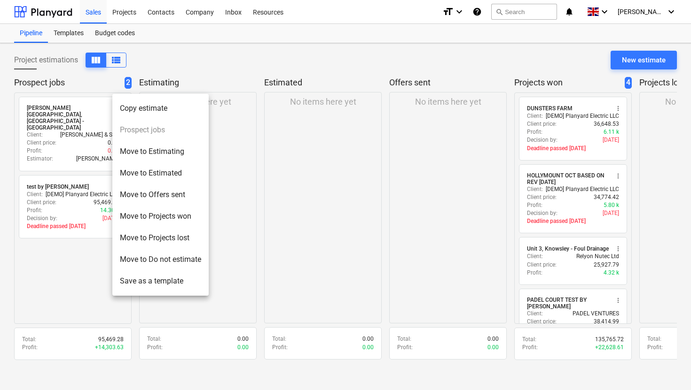
click at [89, 283] on div at bounding box center [345, 195] width 691 height 390
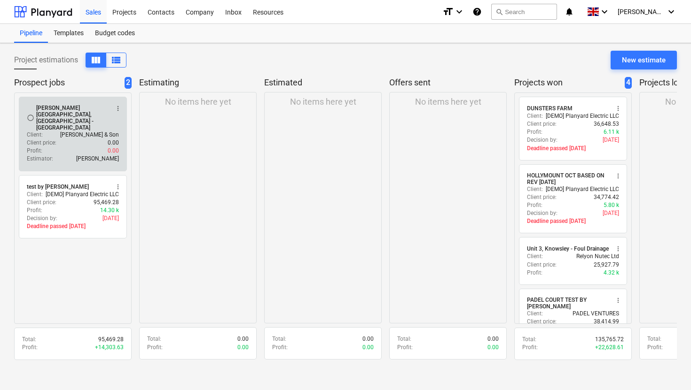
click at [95, 139] on div "Client price : 0.00" at bounding box center [73, 143] width 92 height 8
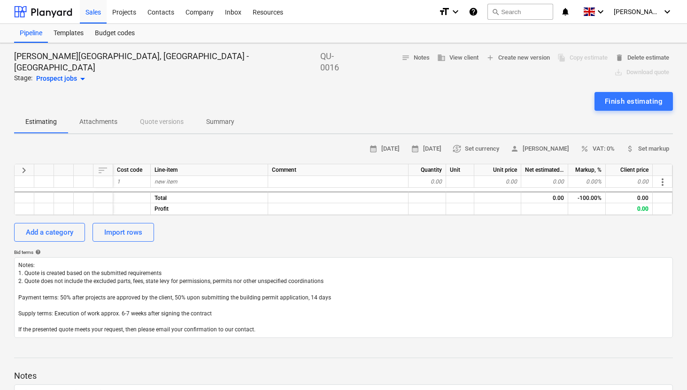
type textarea "x"
click at [428, 144] on span "calendar_month [DATE]" at bounding box center [426, 149] width 31 height 11
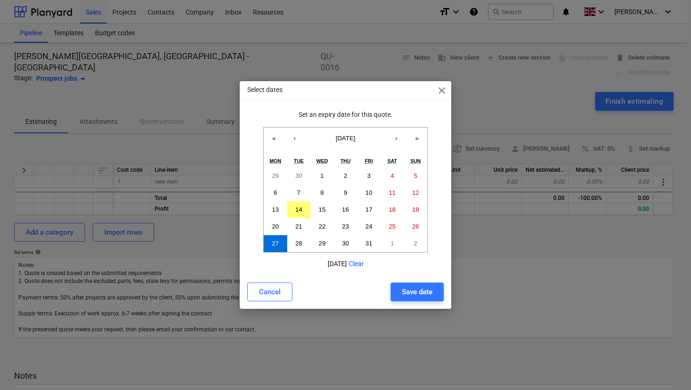
click at [439, 93] on span "close" at bounding box center [441, 90] width 11 height 11
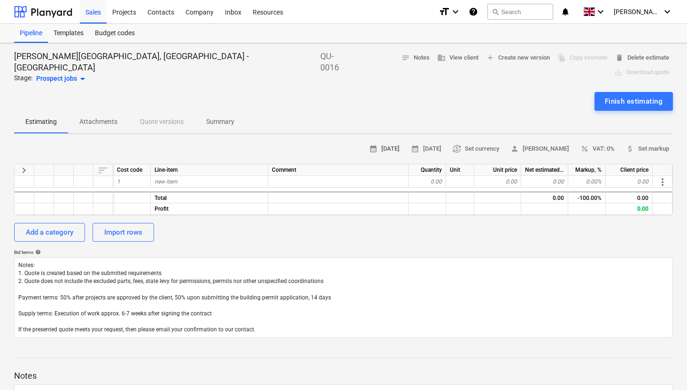
click at [381, 144] on span "calendar_month [DATE]" at bounding box center [384, 149] width 31 height 11
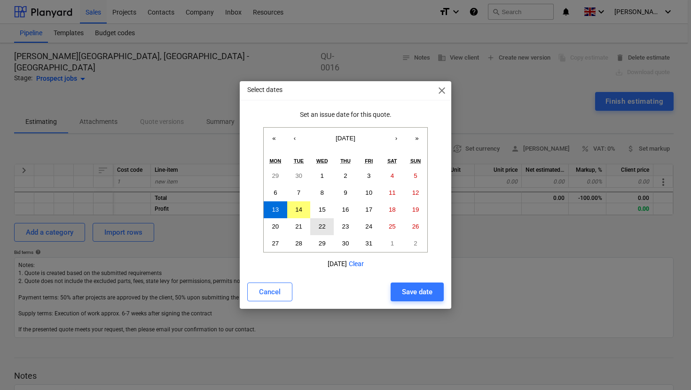
click at [322, 228] on abbr "22" at bounding box center [322, 226] width 7 height 7
click at [423, 292] on div "Save date" at bounding box center [417, 292] width 31 height 12
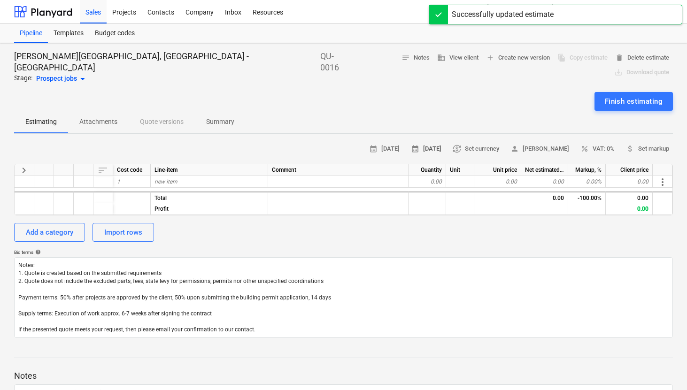
click at [435, 144] on span "calendar_month [DATE]" at bounding box center [426, 149] width 31 height 11
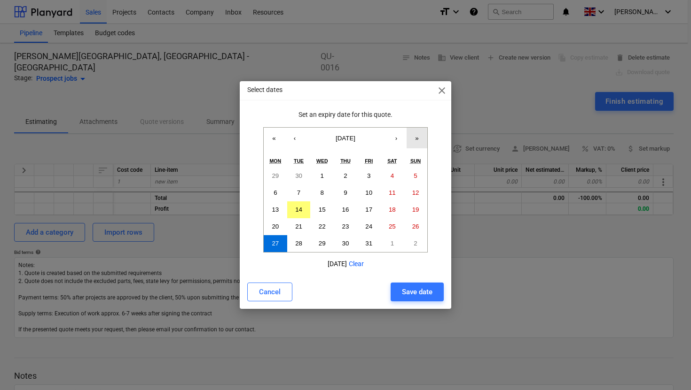
click at [416, 137] on button "»" at bounding box center [416, 138] width 21 height 21
click at [276, 138] on button "«" at bounding box center [274, 138] width 21 height 21
click at [393, 137] on button "›" at bounding box center [396, 138] width 21 height 21
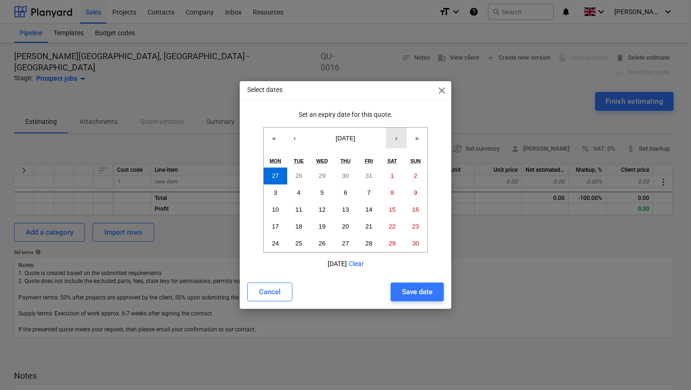
click at [397, 136] on button "›" at bounding box center [396, 138] width 21 height 21
click at [292, 143] on button "‹" at bounding box center [294, 138] width 21 height 21
click at [373, 243] on button "28" at bounding box center [368, 243] width 23 height 17
click at [406, 291] on div "Save date" at bounding box center [417, 292] width 31 height 12
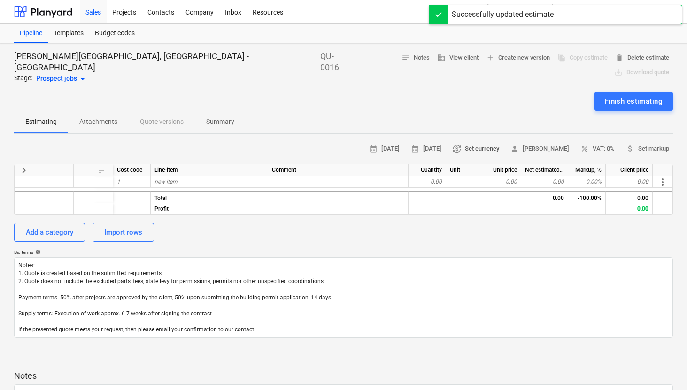
click at [495, 144] on span "currency_exchange Set currency" at bounding box center [476, 149] width 47 height 11
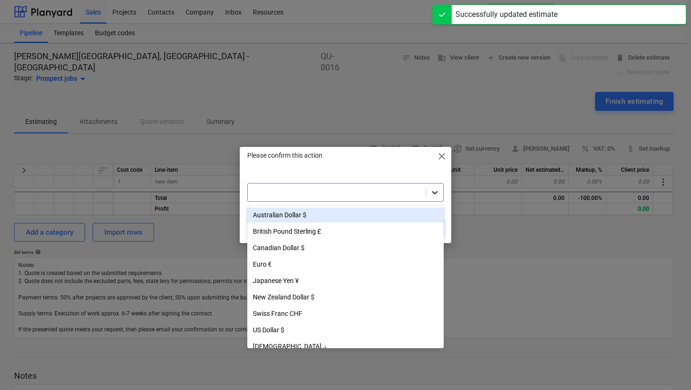
click at [441, 193] on div at bounding box center [434, 192] width 17 height 17
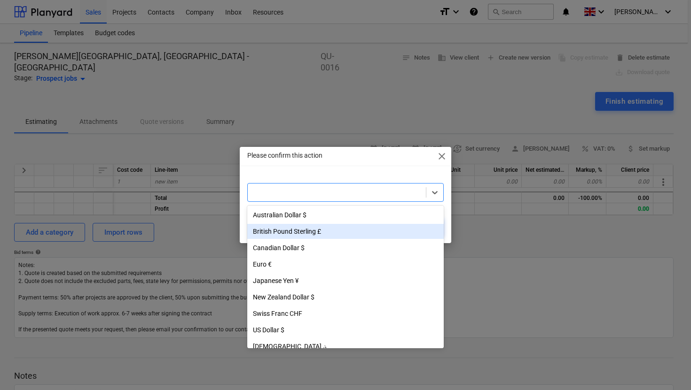
click at [289, 231] on div "British Pound Sterling £" at bounding box center [345, 231] width 196 height 15
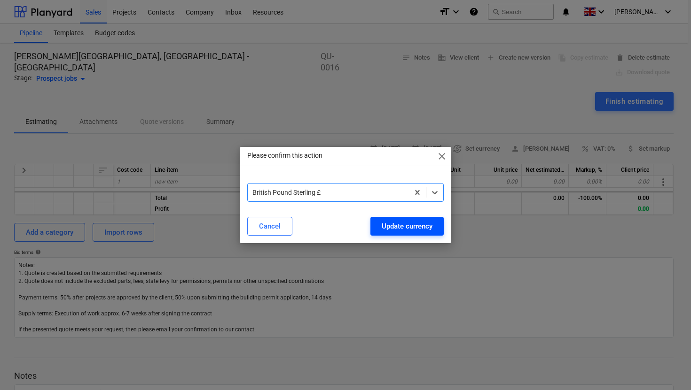
click at [401, 226] on div "Update currency" at bounding box center [406, 226] width 51 height 12
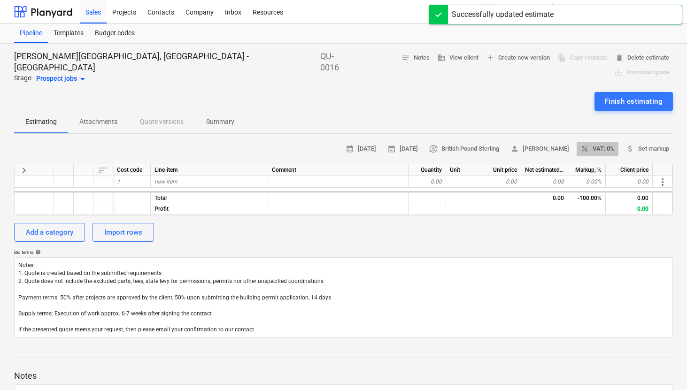
click at [605, 144] on span "percent VAT: 0%" at bounding box center [598, 149] width 34 height 11
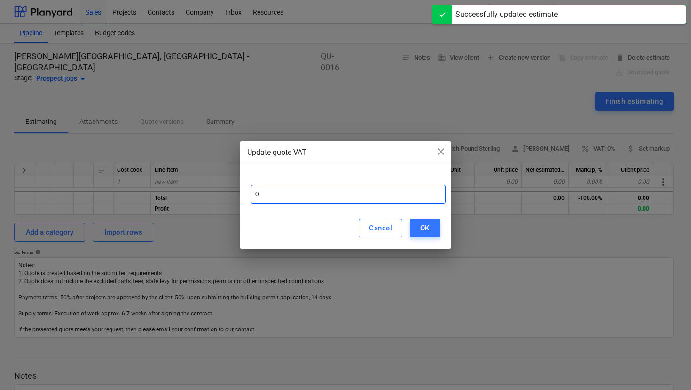
click at [362, 188] on input "0" at bounding box center [348, 194] width 195 height 19
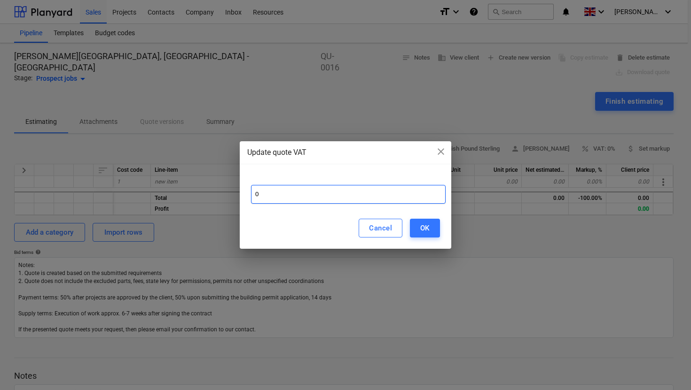
click at [349, 194] on input "0" at bounding box center [348, 194] width 195 height 19
type input "20"
click at [421, 230] on div "OK" at bounding box center [424, 228] width 9 height 12
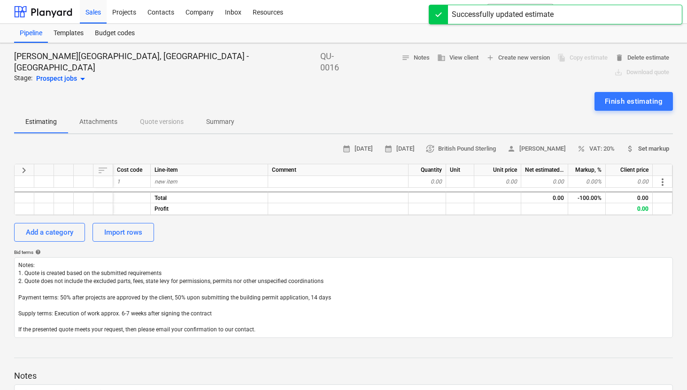
click at [638, 144] on span "attach_money Set markup" at bounding box center [647, 149] width 43 height 11
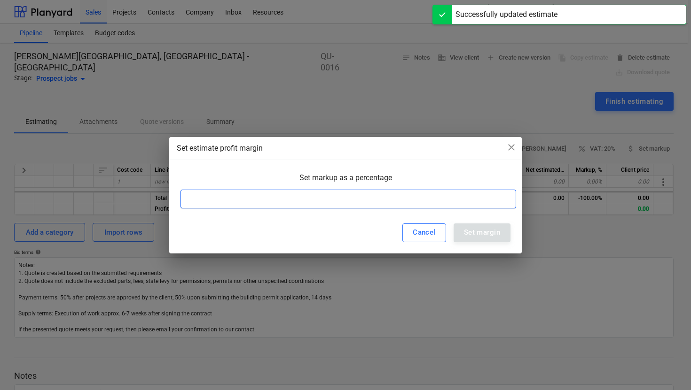
click at [399, 202] on input at bounding box center [347, 199] width 335 height 19
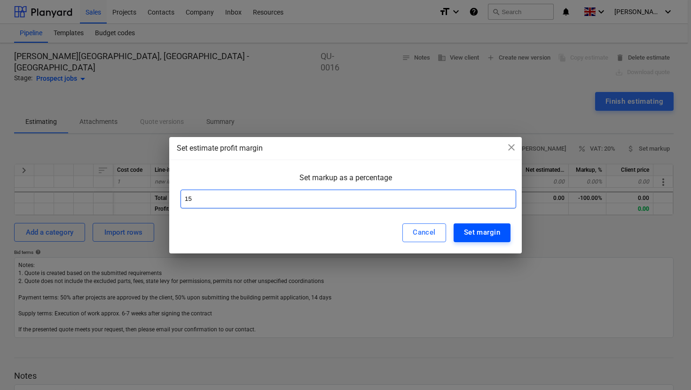
type input "15"
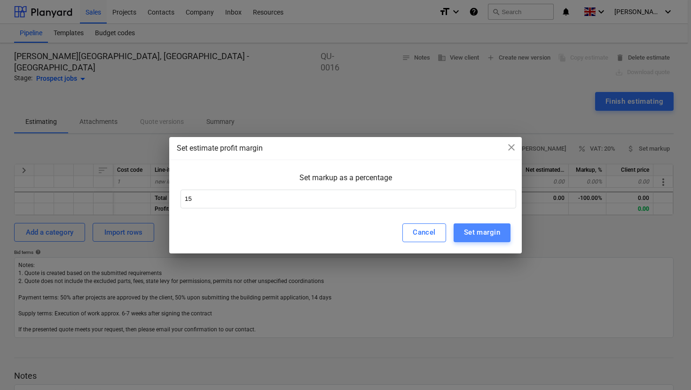
click at [498, 239] on div "Set margin" at bounding box center [482, 232] width 36 height 12
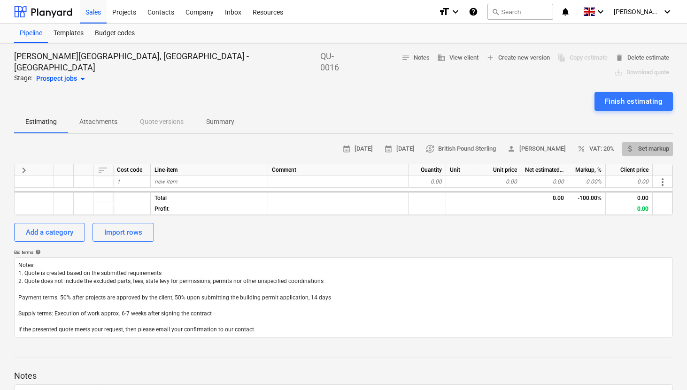
click at [647, 144] on span "attach_money Set markup" at bounding box center [647, 149] width 43 height 11
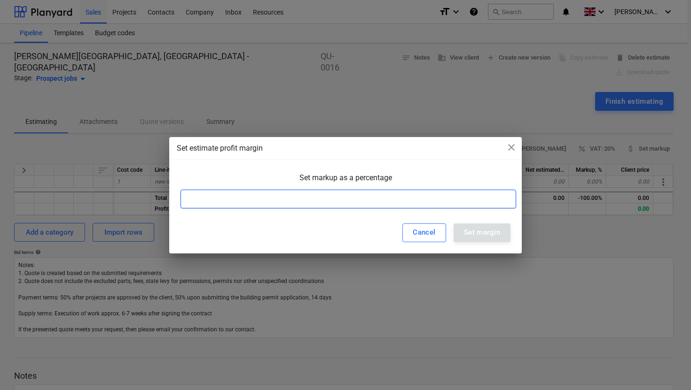
click at [408, 199] on input at bounding box center [347, 199] width 335 height 19
type input "15"
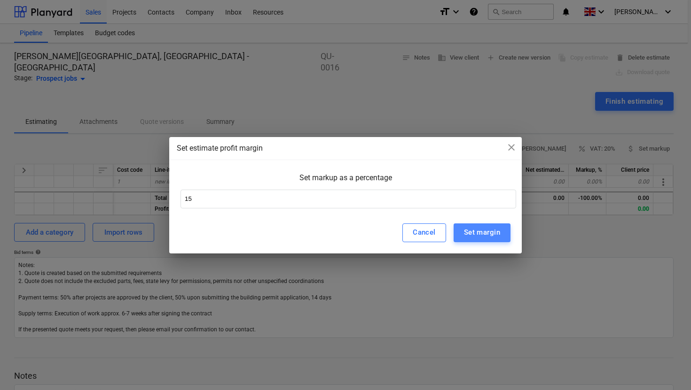
click at [475, 235] on div "Set margin" at bounding box center [482, 232] width 36 height 12
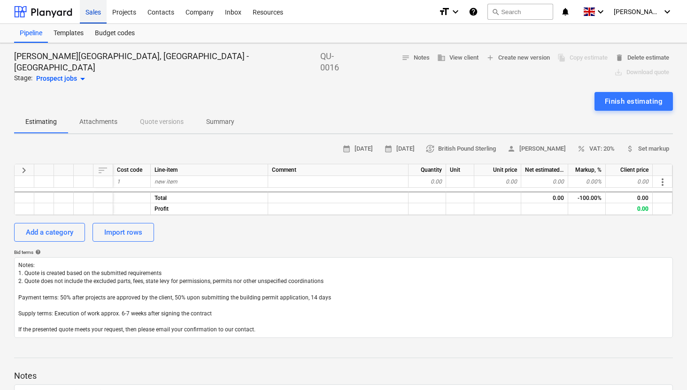
click at [101, 18] on div "Sales" at bounding box center [93, 12] width 27 height 24
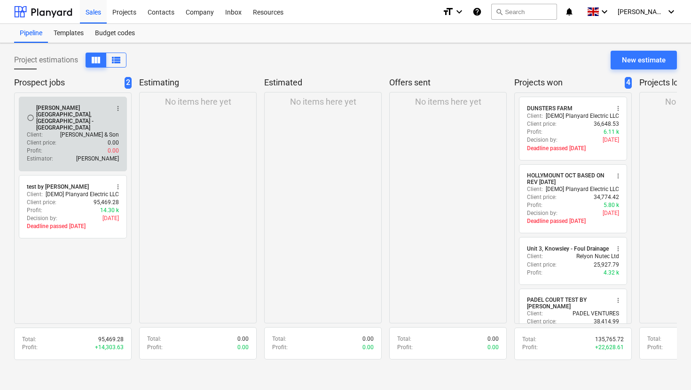
click at [99, 139] on div "Client price : 0.00" at bounding box center [73, 143] width 92 height 8
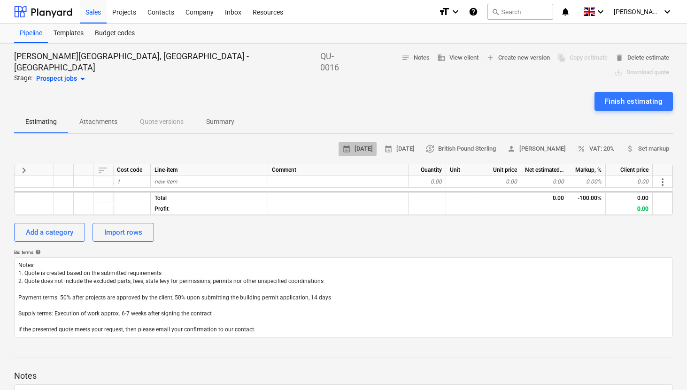
click at [342, 144] on span "calendar_month [DATE]" at bounding box center [357, 149] width 31 height 11
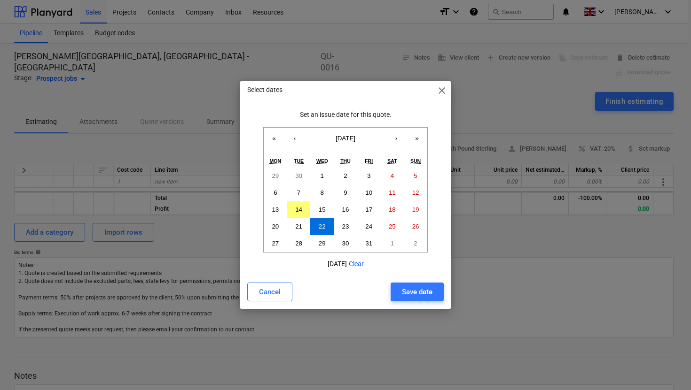
click at [442, 91] on span "close" at bounding box center [441, 90] width 11 height 11
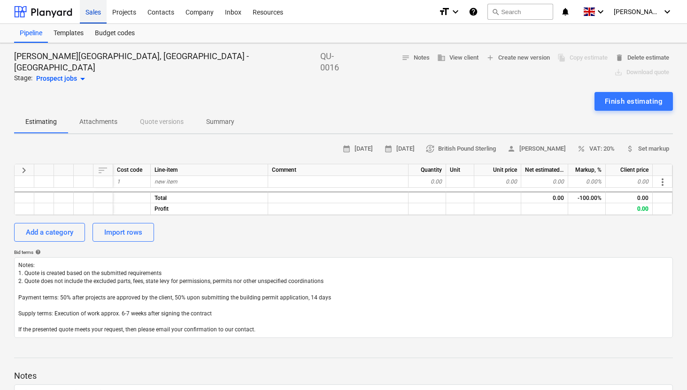
click at [89, 11] on div "Sales" at bounding box center [93, 12] width 27 height 24
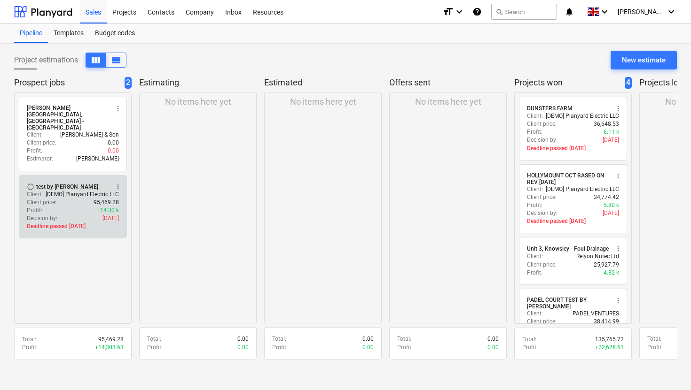
click at [115, 181] on button "more_vert" at bounding box center [117, 186] width 11 height 11
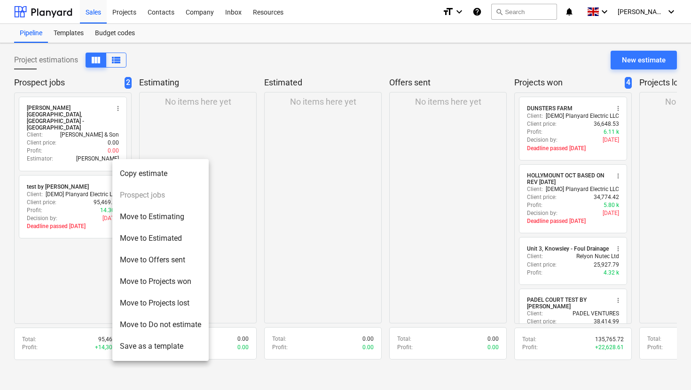
click at [77, 242] on div at bounding box center [345, 195] width 691 height 390
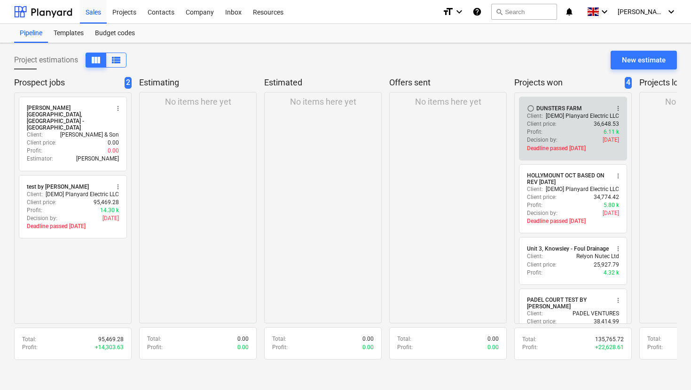
click at [602, 140] on p "[DATE]" at bounding box center [610, 140] width 16 height 8
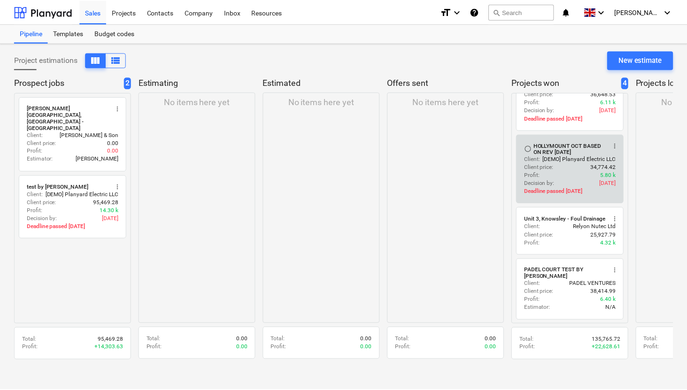
scroll to position [24, 0]
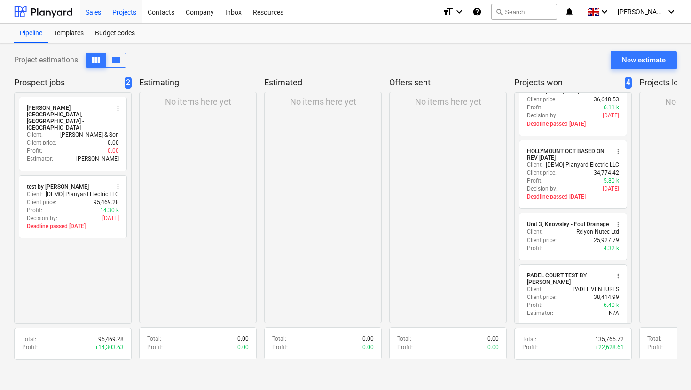
click at [128, 9] on div "Projects" at bounding box center [124, 12] width 35 height 24
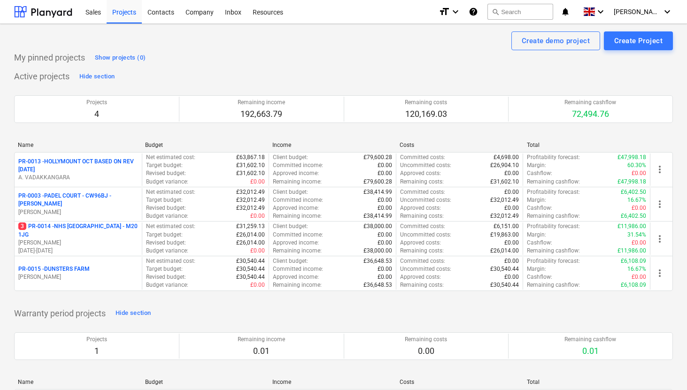
click at [490, 56] on div "My pinned projects Show projects (0)" at bounding box center [343, 57] width 659 height 15
